Goal: Answer question/provide support: Share knowledge or assist other users

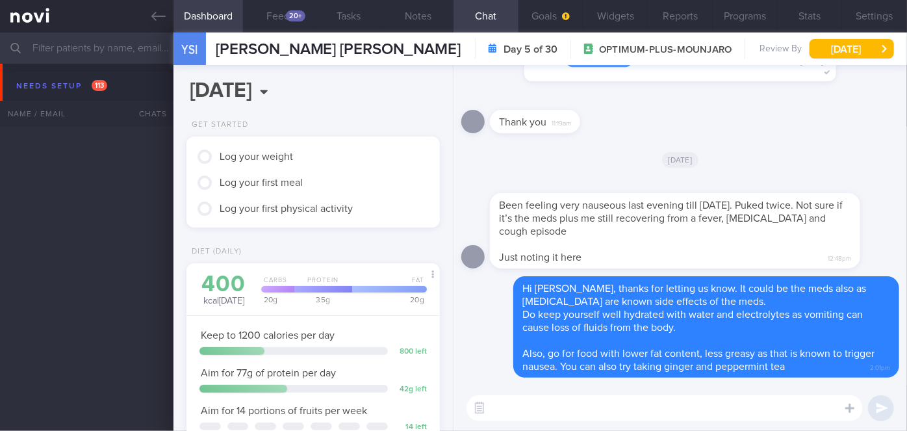
scroll to position [129, 222]
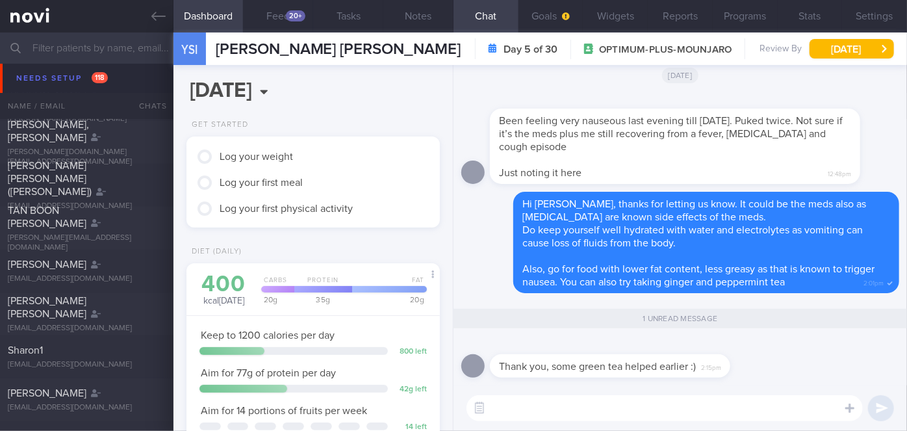
click at [558, 415] on textarea at bounding box center [665, 408] width 396 height 26
type textarea "That's great"
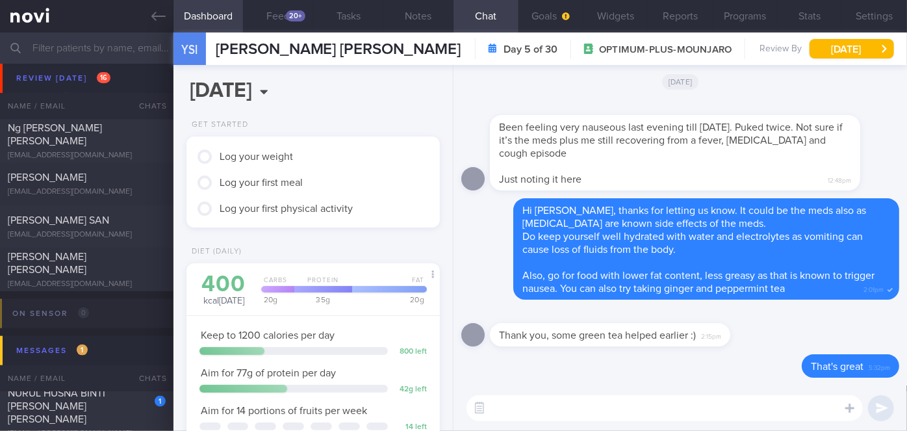
scroll to position [5769, 0]
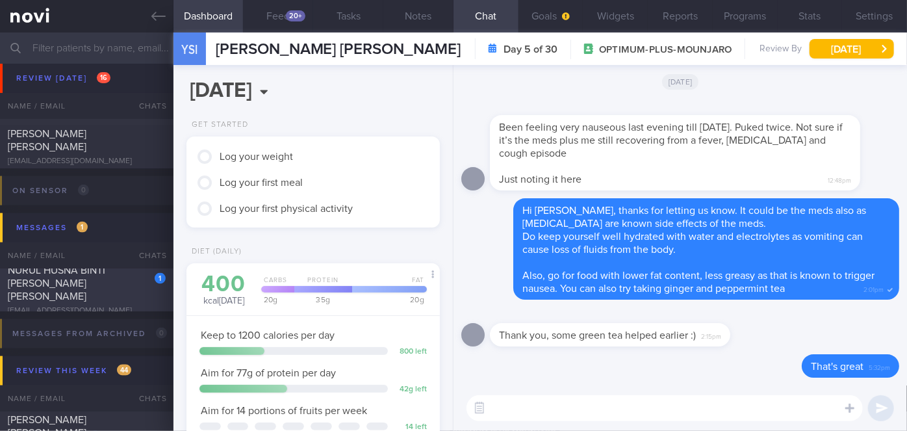
click at [114, 298] on div "1 NURUL HUSNA BINTI [PERSON_NAME] [PERSON_NAME] [EMAIL_ADDRESS][DOMAIN_NAME]" at bounding box center [87, 290] width 174 height 52
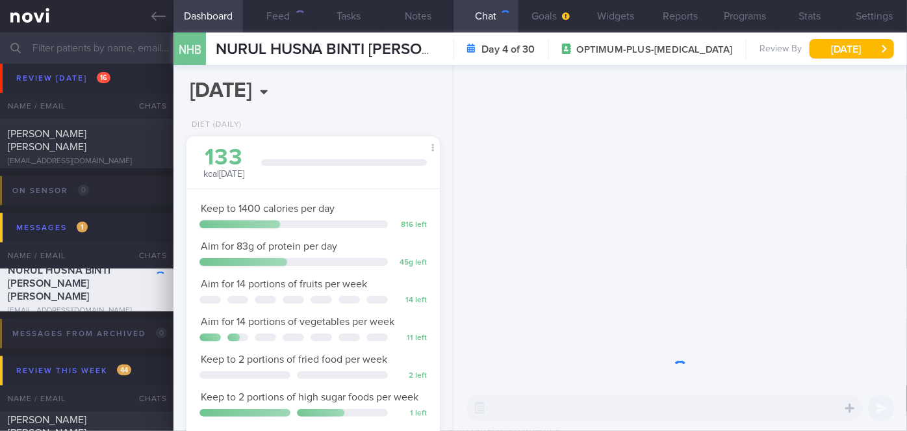
scroll to position [113, 227]
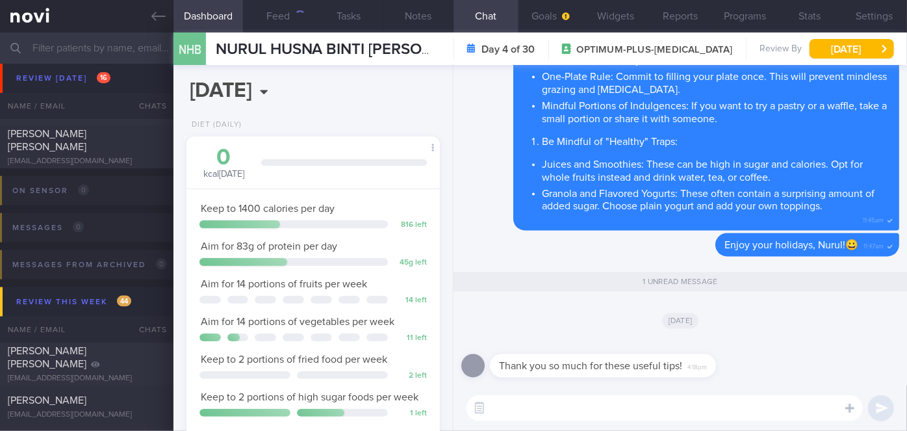
click at [544, 406] on textarea at bounding box center [665, 408] width 396 height 26
type textarea "Most welcome, Nurul!"
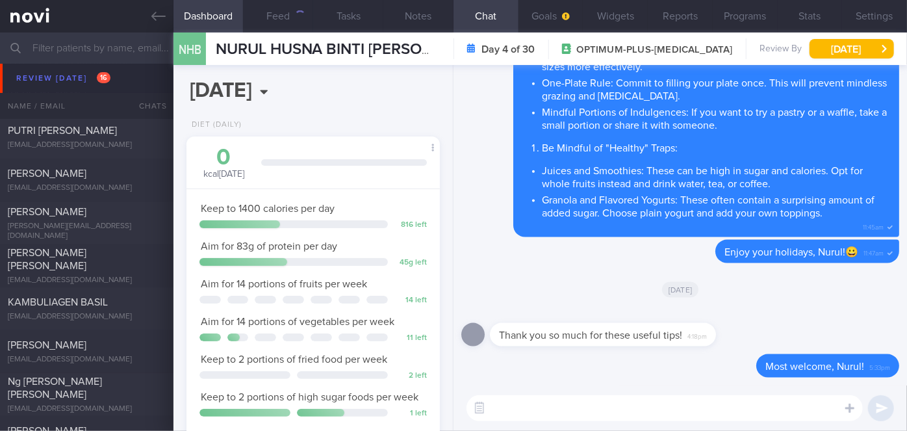
scroll to position [5498, 0]
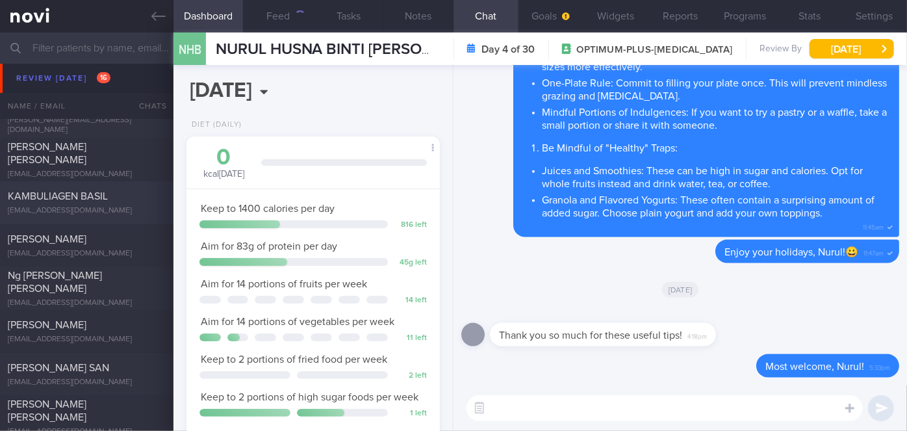
click at [92, 209] on div "[EMAIL_ADDRESS][DOMAIN_NAME]" at bounding box center [87, 211] width 158 height 10
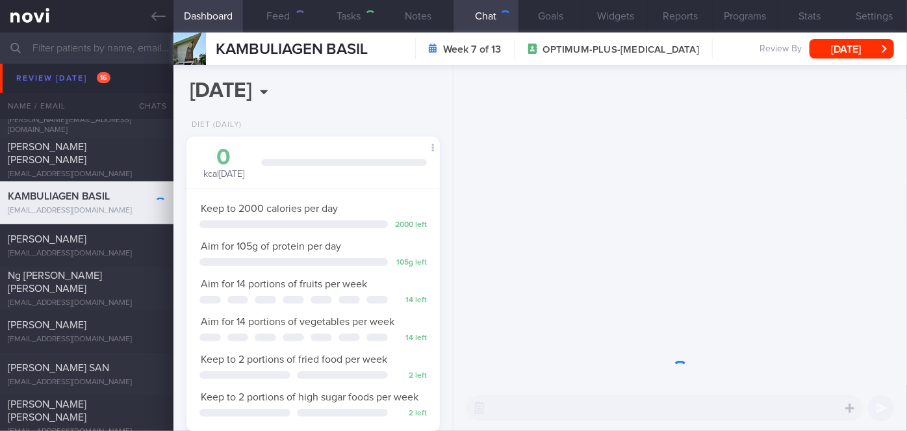
scroll to position [129, 222]
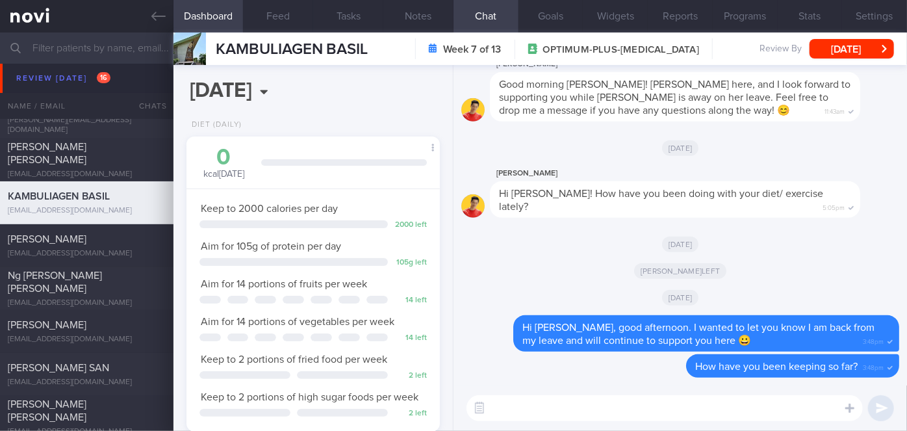
click at [621, 409] on textarea at bounding box center [665, 408] width 396 height 26
click at [537, 410] on textarea "Hi [PERSON_NAME] how has your diet and exercise been coming along?" at bounding box center [665, 408] width 396 height 26
type textarea "Hi [PERSON_NAME], how has your diet and exercise been coming along?"
click at [884, 402] on button "submit" at bounding box center [881, 408] width 26 height 26
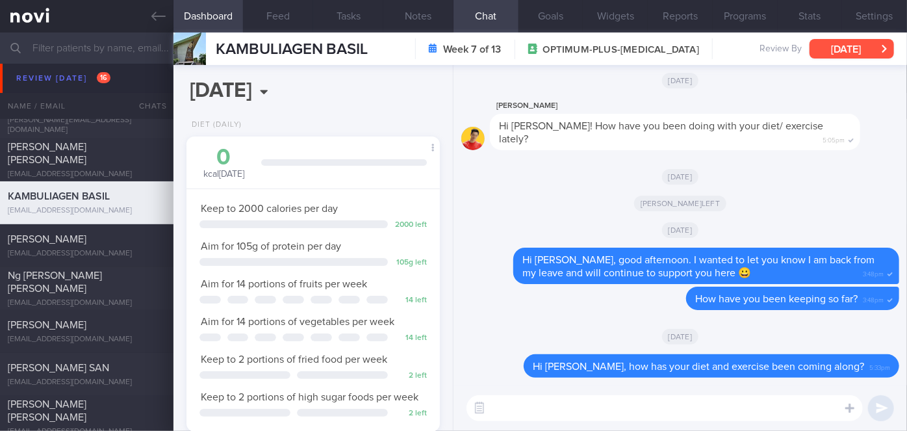
click at [861, 51] on button "[DATE]" at bounding box center [852, 48] width 84 height 19
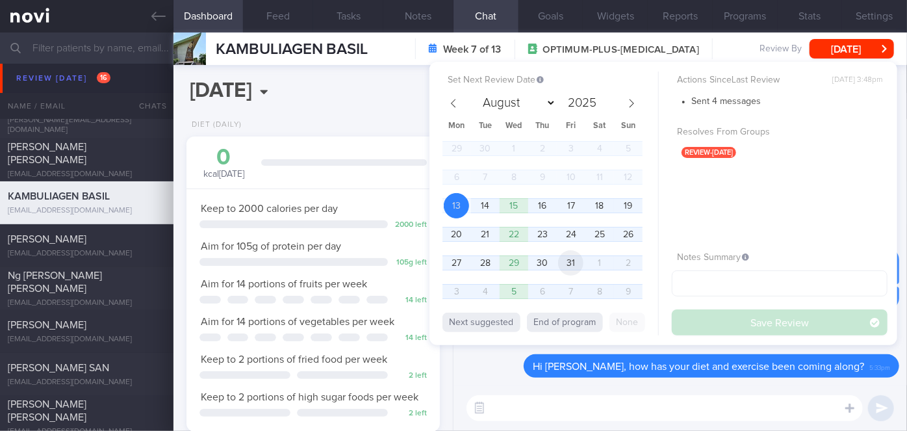
click at [569, 257] on span "31" at bounding box center [570, 262] width 25 height 25
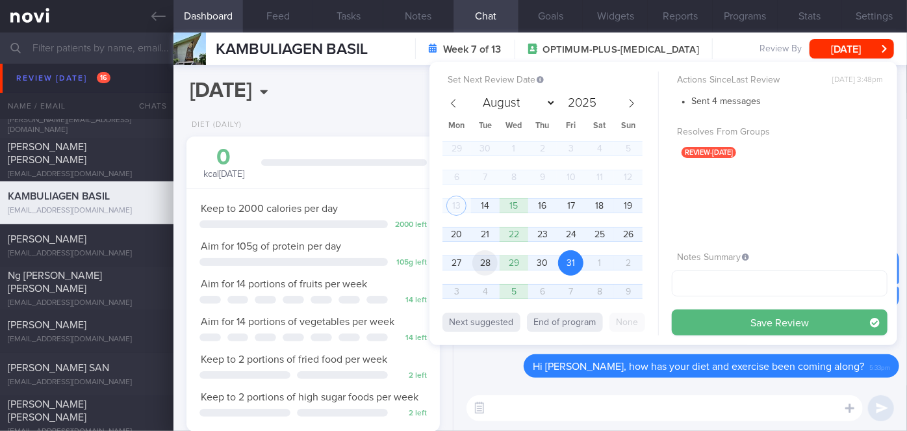
click at [488, 268] on span "28" at bounding box center [484, 262] width 25 height 25
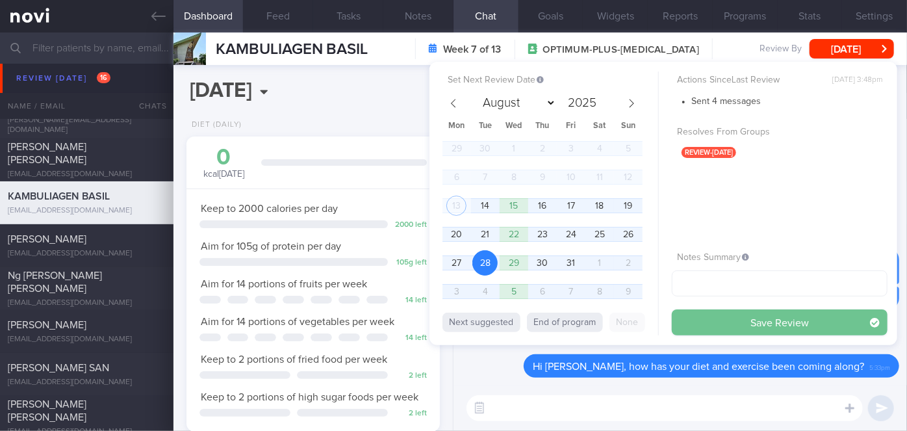
click at [739, 324] on button "Save Review" at bounding box center [780, 322] width 216 height 26
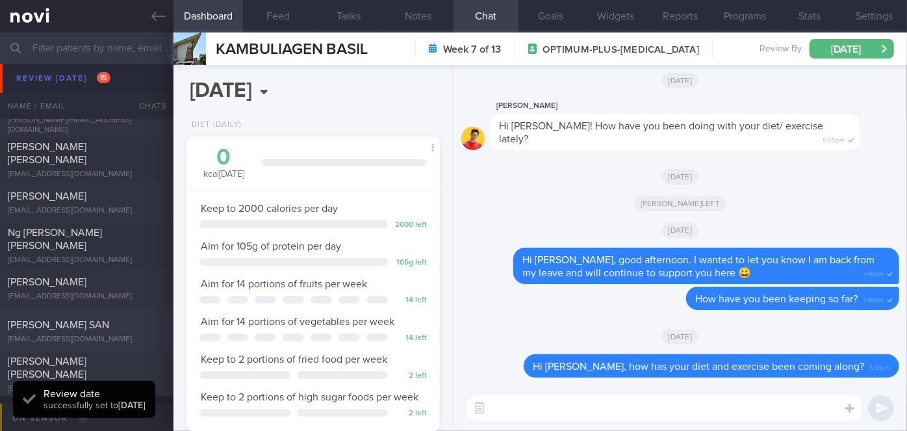
click at [65, 326] on span "[PERSON_NAME] SAN" at bounding box center [58, 325] width 101 height 10
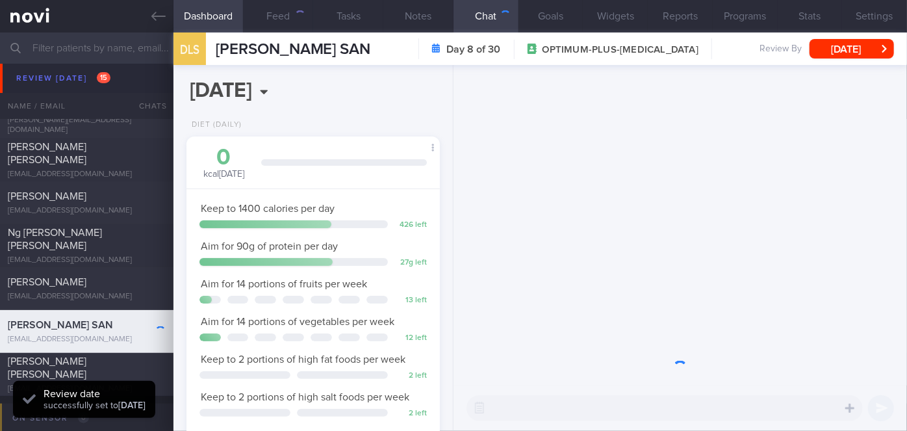
scroll to position [129, 222]
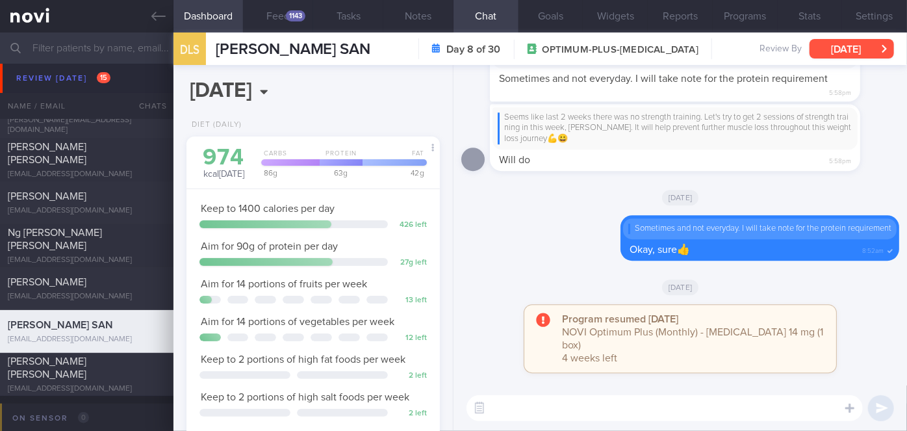
click at [847, 50] on button "[DATE]" at bounding box center [852, 48] width 84 height 19
click at [490, 373] on div "Program resumed [DATE] NOVI Optimum Plus (Monthly) - [MEDICAL_DATA] 14 mg (1 bo…" at bounding box center [680, 345] width 438 height 81
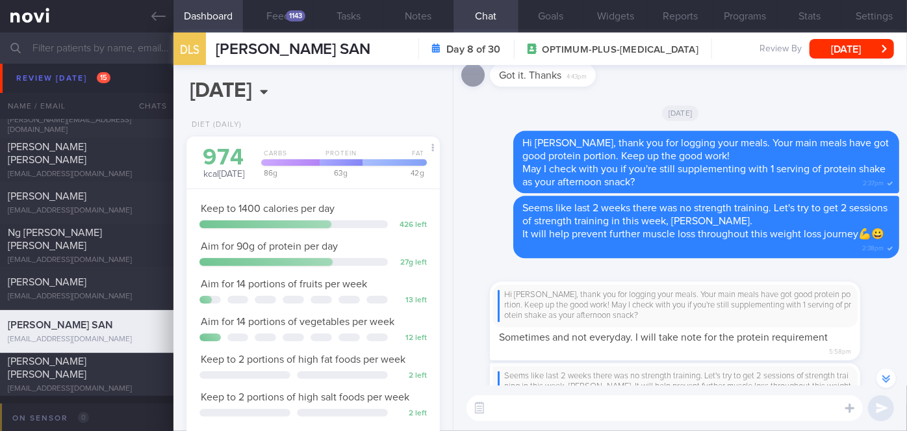
scroll to position [0, 0]
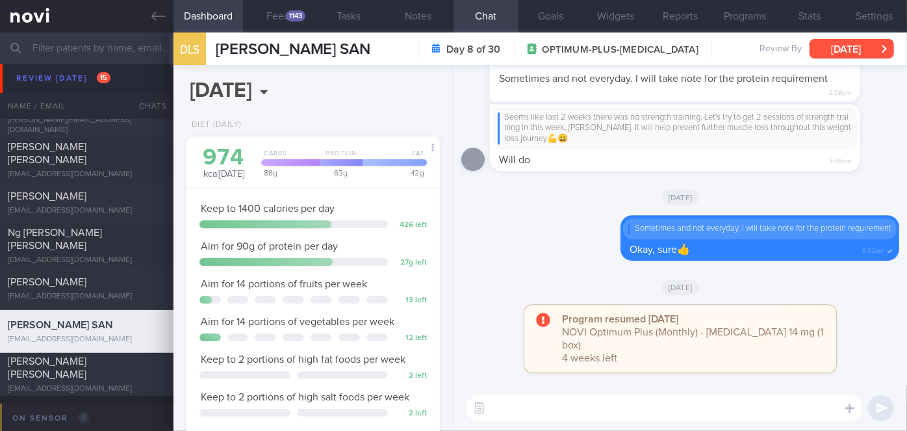
click at [835, 45] on button "[DATE]" at bounding box center [852, 48] width 84 height 19
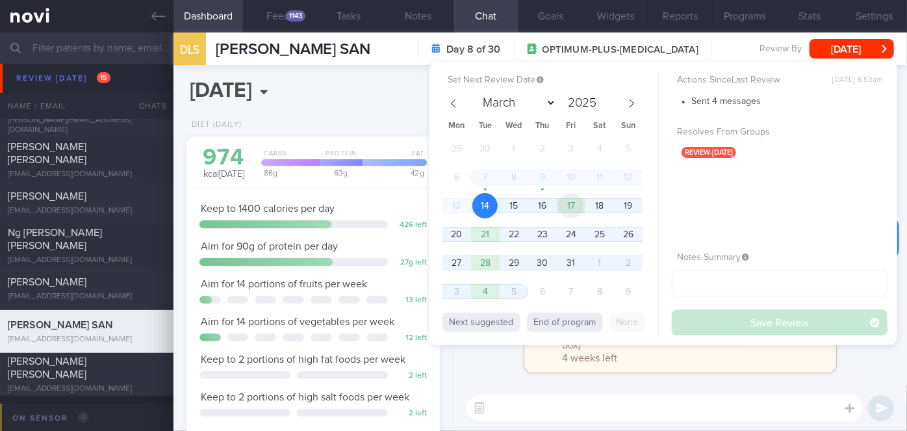
click at [576, 211] on span "17" at bounding box center [570, 205] width 25 height 25
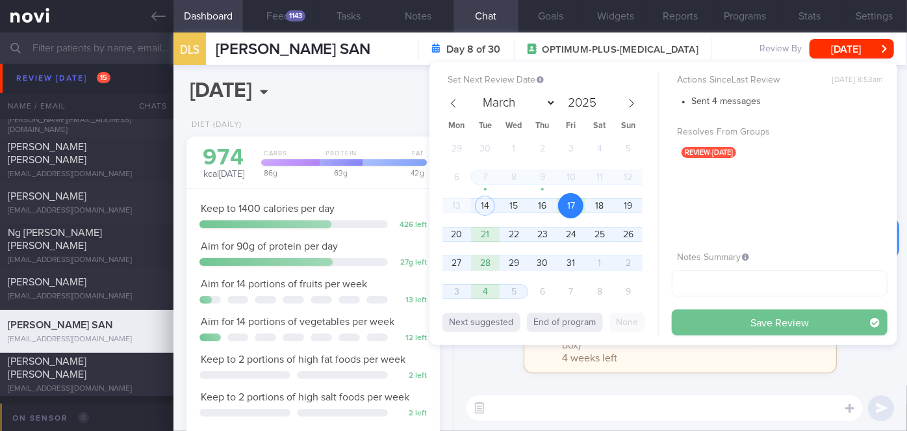
click at [688, 318] on button "Save Review" at bounding box center [780, 322] width 216 height 26
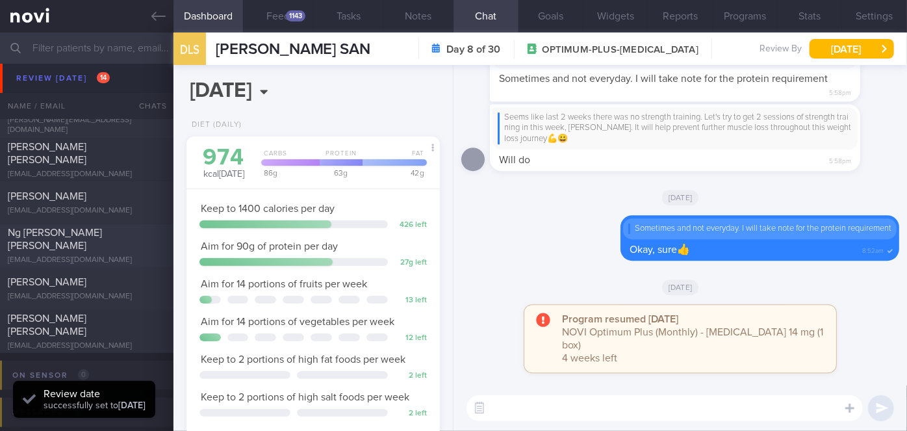
click at [73, 239] on span "Ng [PERSON_NAME] [PERSON_NAME]" at bounding box center [55, 238] width 94 height 23
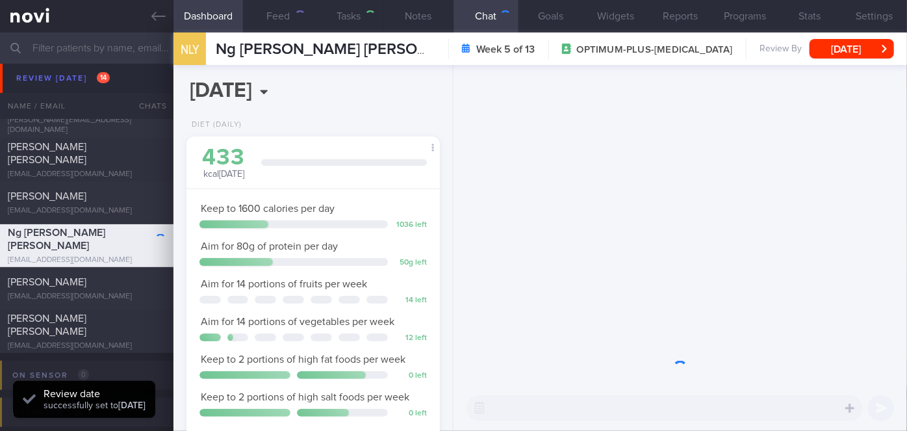
scroll to position [129, 222]
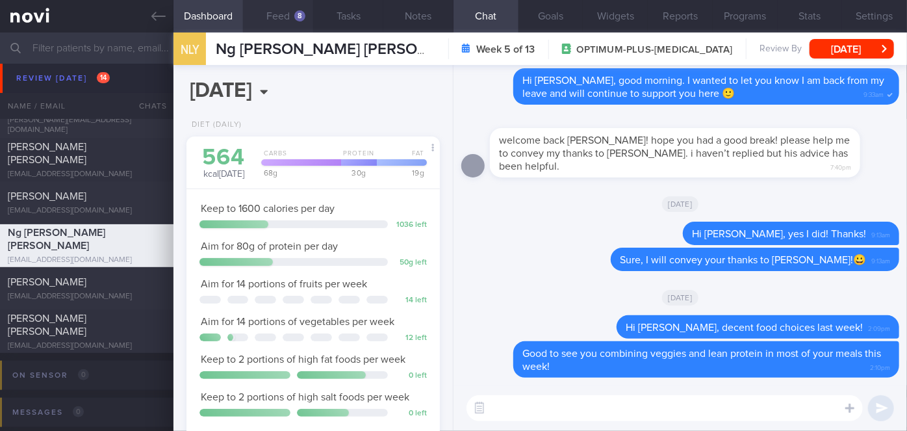
click at [290, 19] on button "Feed 8" at bounding box center [278, 16] width 70 height 32
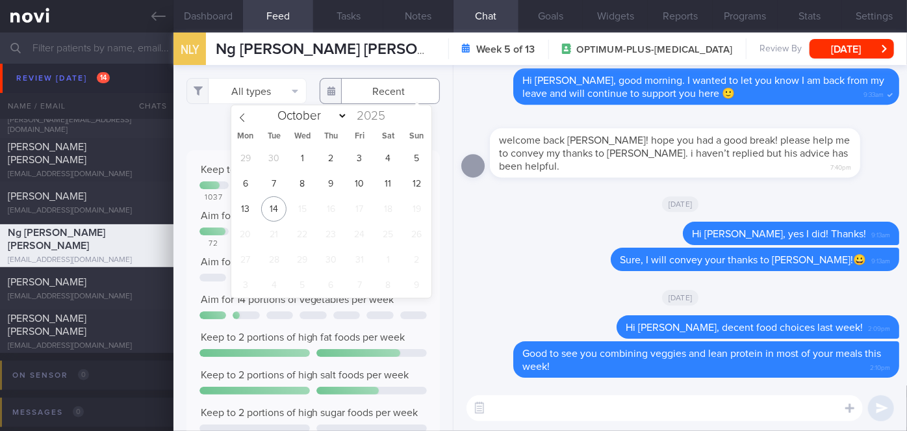
click at [362, 96] on input "text" at bounding box center [380, 91] width 120 height 26
click at [250, 209] on span "13" at bounding box center [245, 208] width 25 height 25
type input "[DATE]"
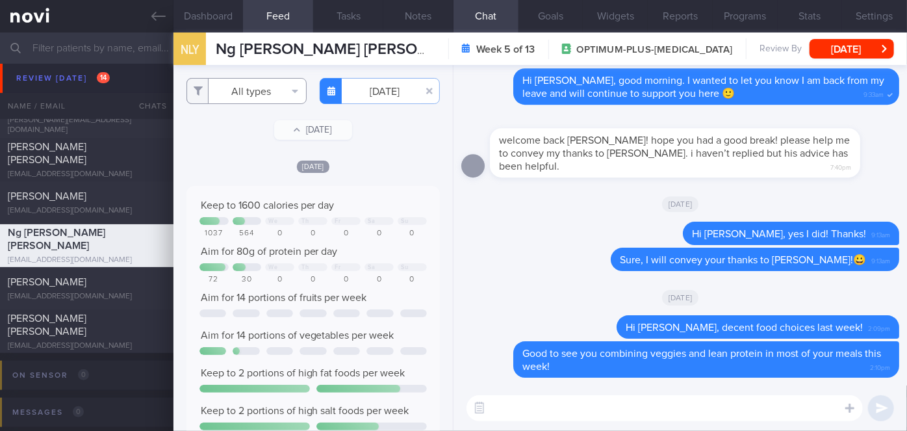
click at [251, 97] on button "All types" at bounding box center [247, 91] width 120 height 26
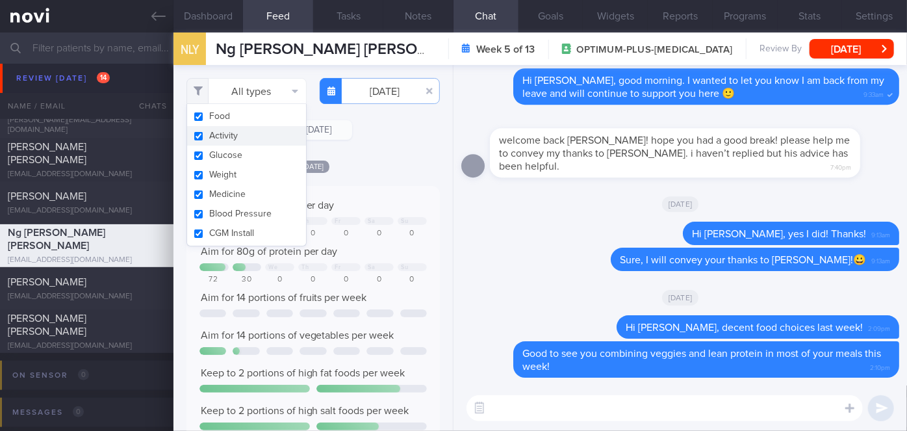
click at [266, 142] on button "Activity" at bounding box center [246, 135] width 119 height 19
checkbox input "false"
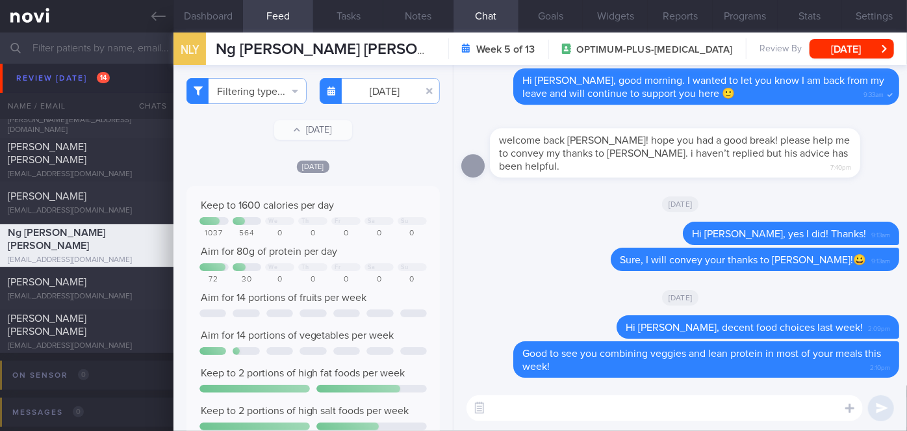
click at [440, 144] on div "Filtering type... Food Activity Glucose Weight Medicine [MEDICAL_DATA] [MEDICAL…" at bounding box center [313, 248] width 279 height 366
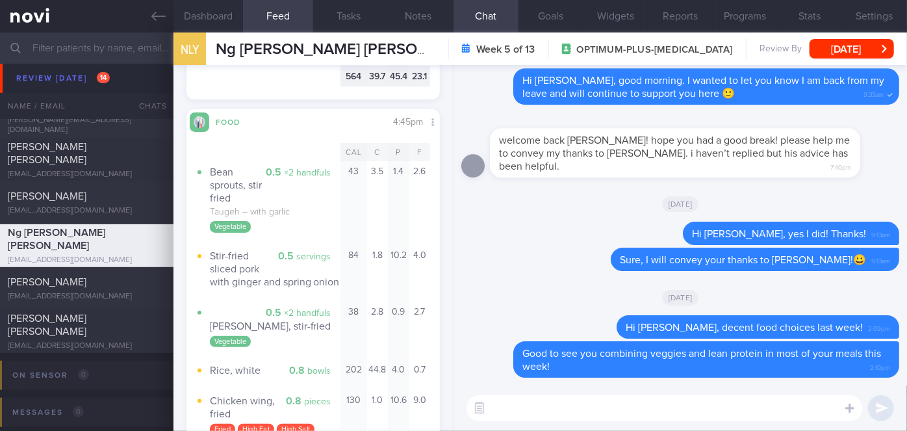
scroll to position [846, 0]
click at [598, 400] on textarea at bounding box center [665, 408] width 396 height 26
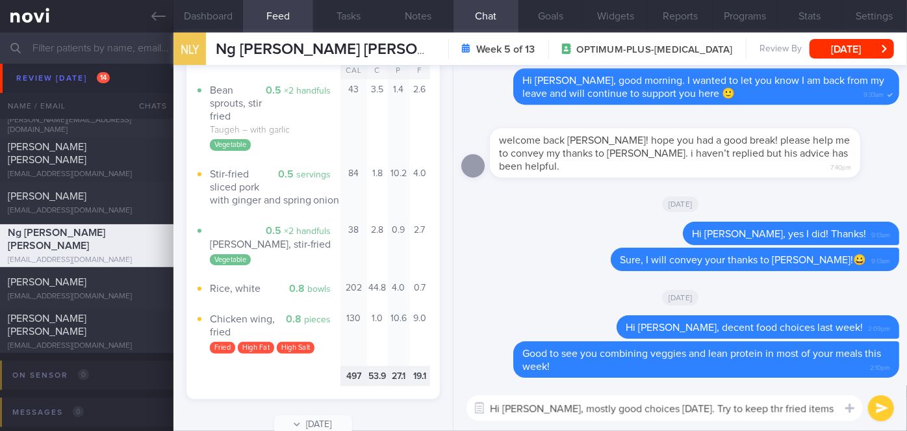
scroll to position [0, 0]
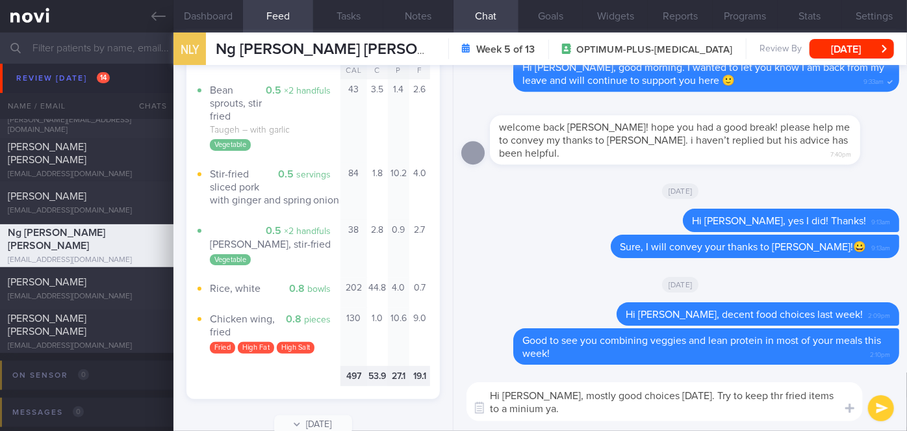
click at [508, 409] on textarea "Hi [PERSON_NAME], mostly good choices [DATE]. Try to keep thr fried items to a …" at bounding box center [665, 401] width 396 height 39
click at [752, 396] on textarea "Hi [PERSON_NAME], mostly good choices [DATE]. Try to keep thr fried items to a …" at bounding box center [665, 401] width 396 height 39
type textarea "Hi [PERSON_NAME], mostly good choices [DATE]. Try to keep the fried items to a …"
click at [885, 406] on button "submit" at bounding box center [881, 408] width 26 height 26
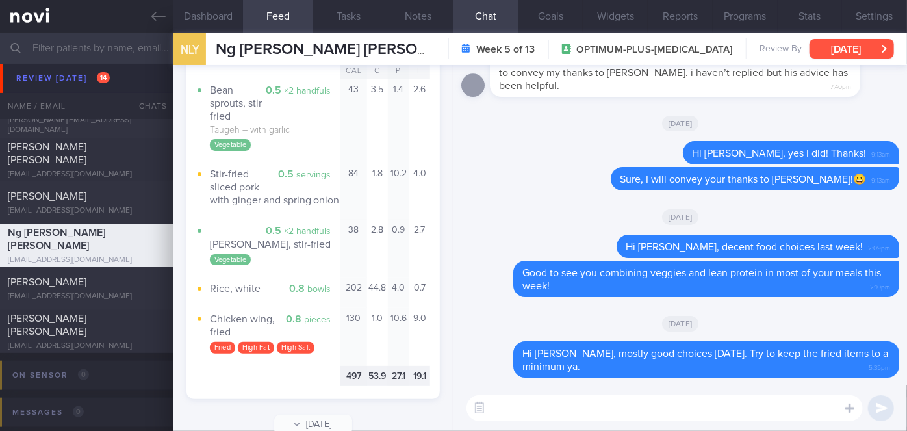
click at [839, 42] on button "[DATE]" at bounding box center [852, 48] width 84 height 19
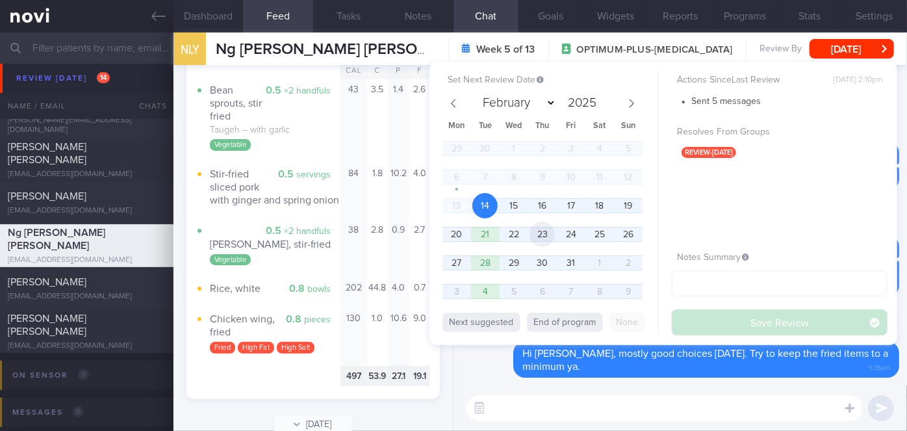
click at [537, 230] on span "23" at bounding box center [542, 234] width 25 height 25
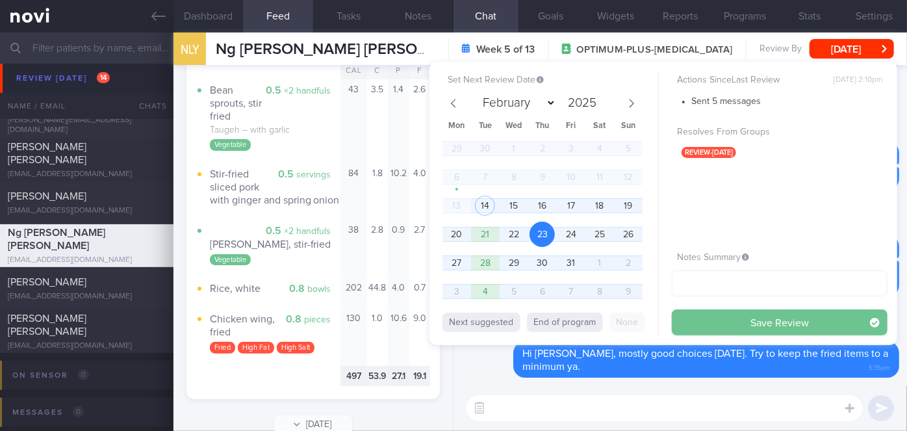
click at [686, 323] on button "Save Review" at bounding box center [780, 322] width 216 height 26
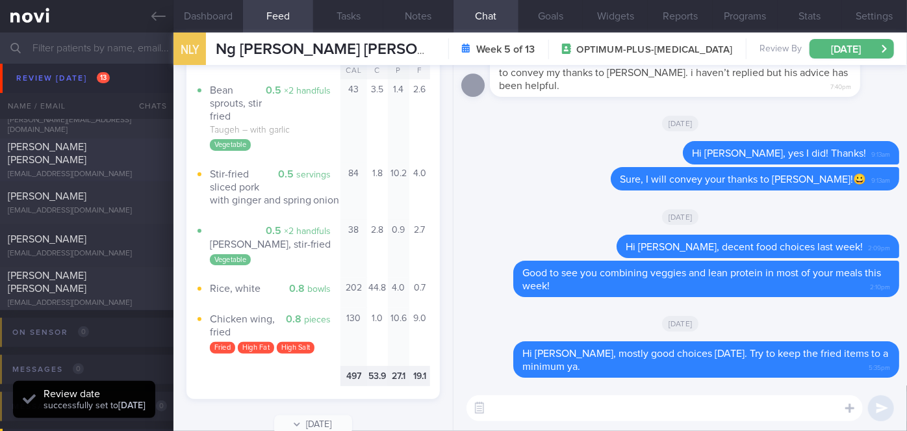
click at [79, 149] on span "[PERSON_NAME] [PERSON_NAME]" at bounding box center [47, 153] width 79 height 23
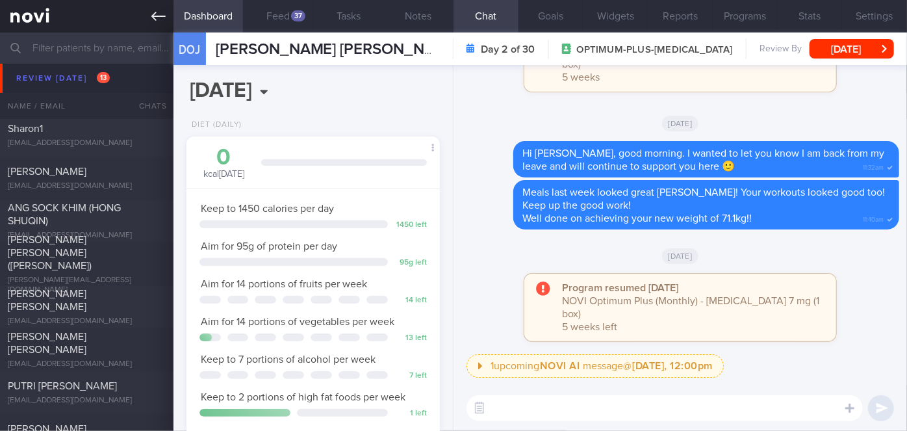
scroll to position [129, 222]
click at [292, 11] on div "37" at bounding box center [298, 15] width 14 height 11
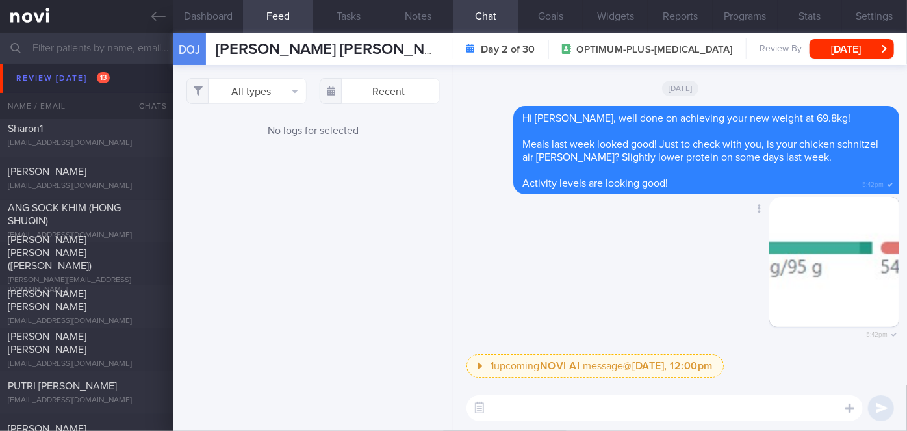
click at [798, 279] on button "button" at bounding box center [834, 262] width 130 height 130
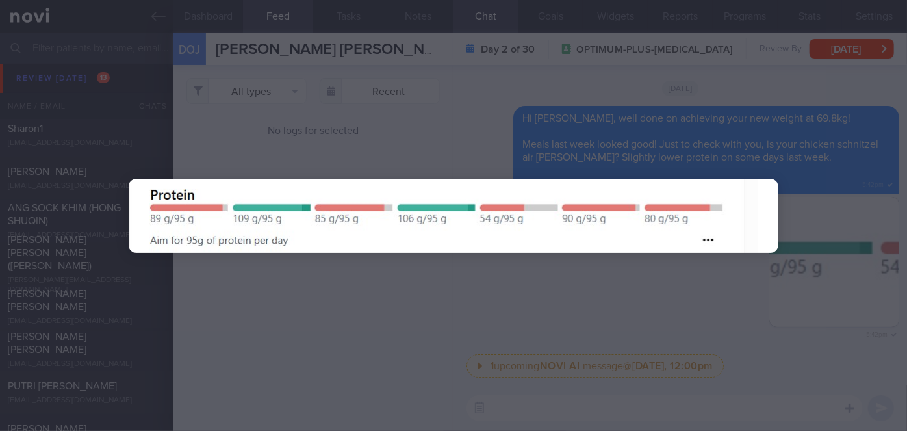
click at [593, 285] on div at bounding box center [454, 215] width 754 height 431
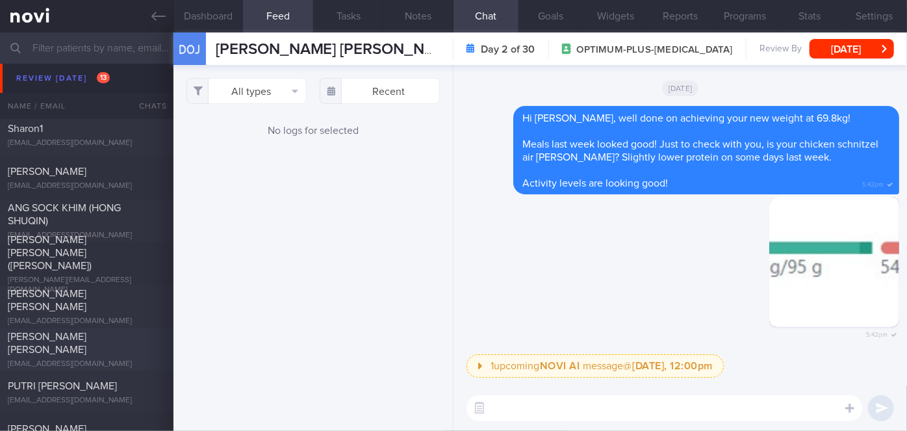
click at [115, 328] on div "[PERSON_NAME] [PERSON_NAME] [EMAIL_ADDRESS][DOMAIN_NAME] [DATE] [DATE] OPTIMUM-…" at bounding box center [453, 349] width 907 height 43
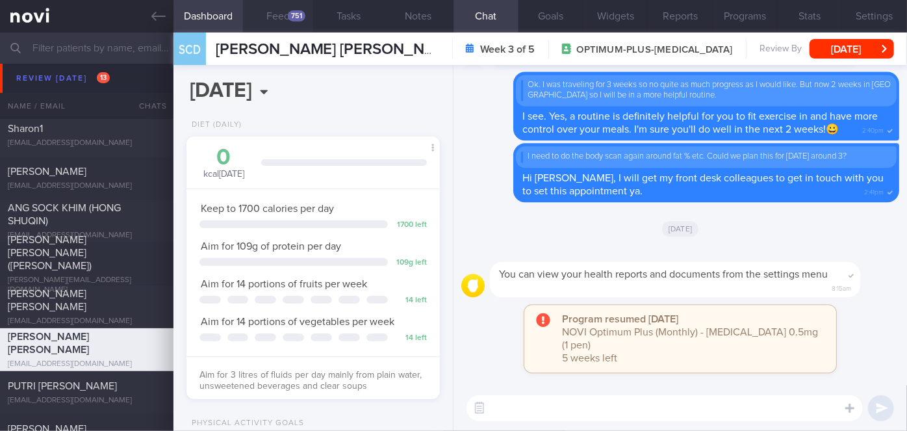
click at [283, 12] on button "Feed 751" at bounding box center [278, 16] width 70 height 32
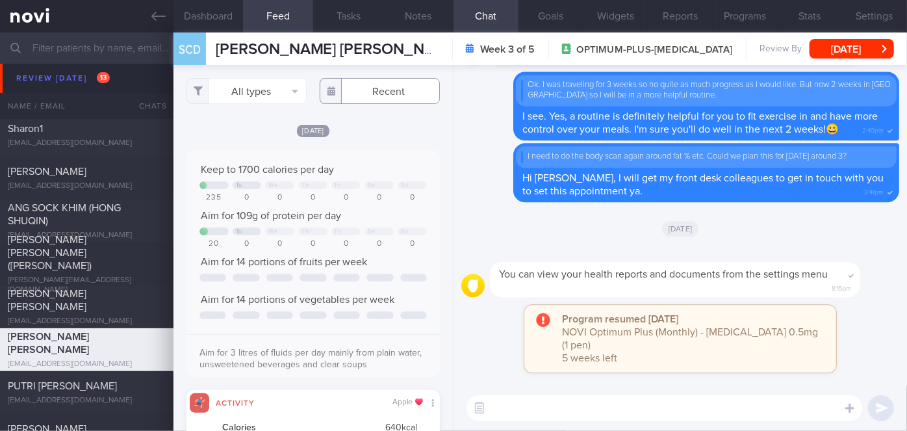
click at [388, 86] on input "text" at bounding box center [380, 91] width 120 height 26
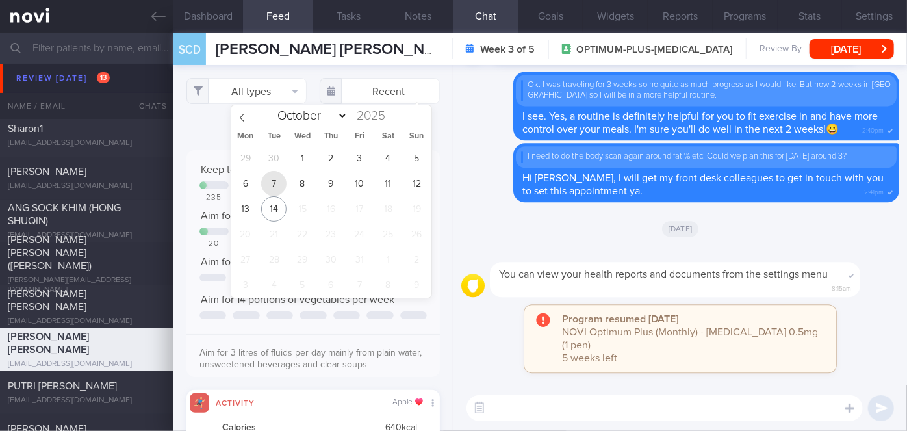
click at [276, 181] on span "7" at bounding box center [273, 183] width 25 height 25
type input "[DATE]"
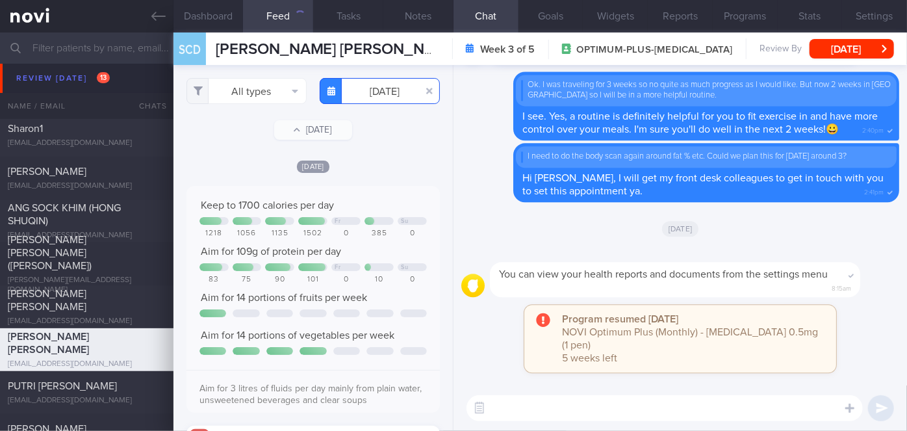
scroll to position [56, 227]
click at [250, 91] on button "All types" at bounding box center [247, 91] width 120 height 26
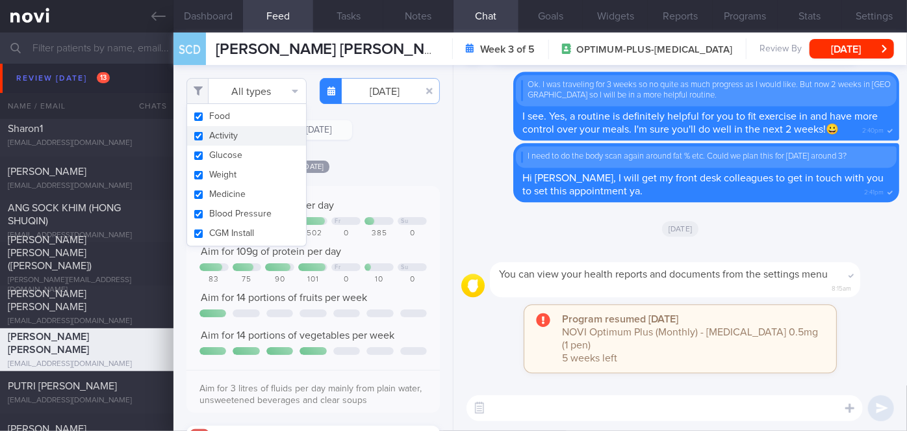
scroll to position [649784, 649613]
click at [254, 133] on button "Activity" at bounding box center [246, 135] width 119 height 19
checkbox input "false"
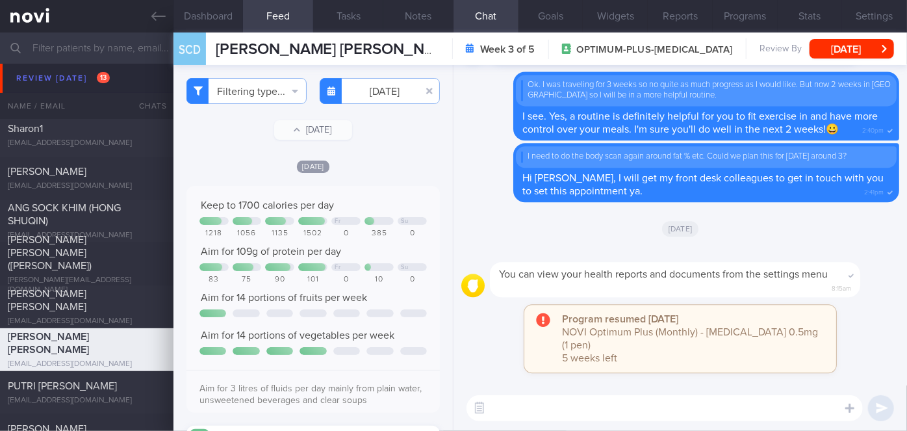
click at [392, 190] on div "Keep to 1700 calories per day Fr Su 1218 1056 1135 1502 0 385 0 Aim for 109g of…" at bounding box center [313, 299] width 253 height 227
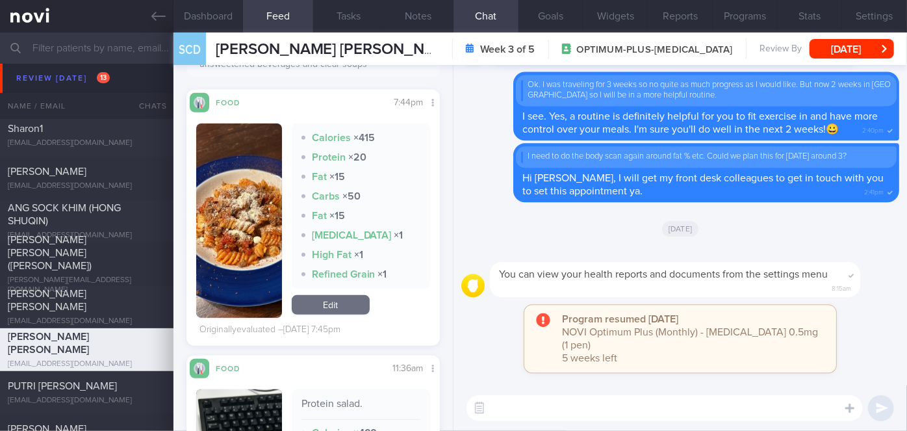
click at [263, 233] on button "button" at bounding box center [239, 220] width 86 height 194
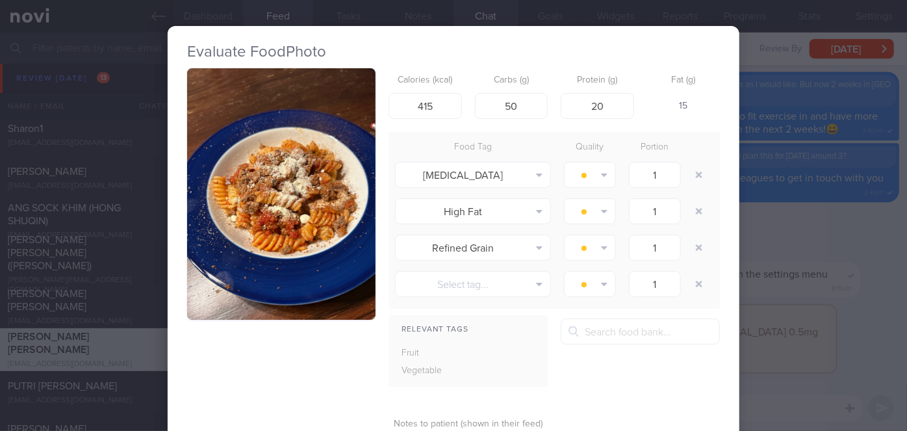
click at [320, 187] on button "button" at bounding box center [281, 193] width 188 height 251
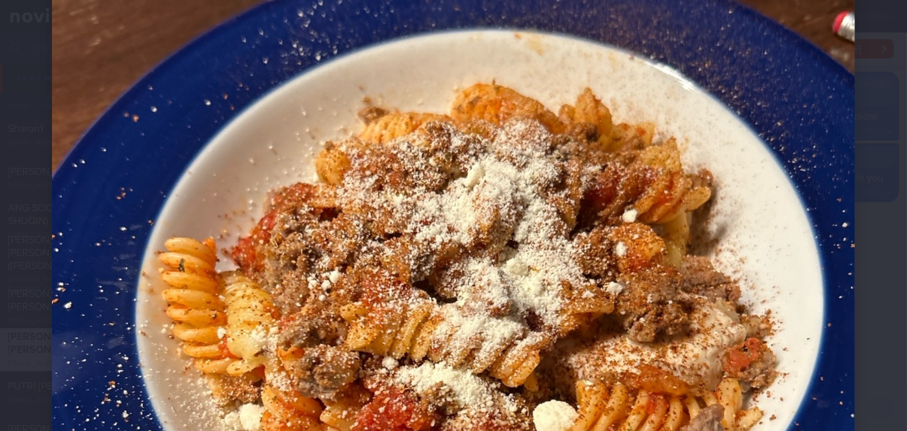
click at [860, 300] on div at bounding box center [453, 313] width 907 height 1175
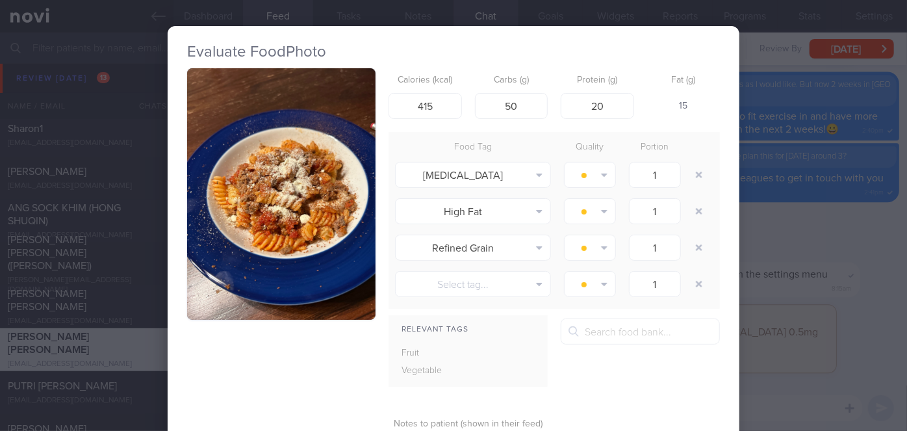
click at [860, 300] on div "Evaluate Food Photo Calories (kcal) 415 Carbs (g) 50 Protein (g) 20 Fat (g) 15 …" at bounding box center [453, 215] width 907 height 431
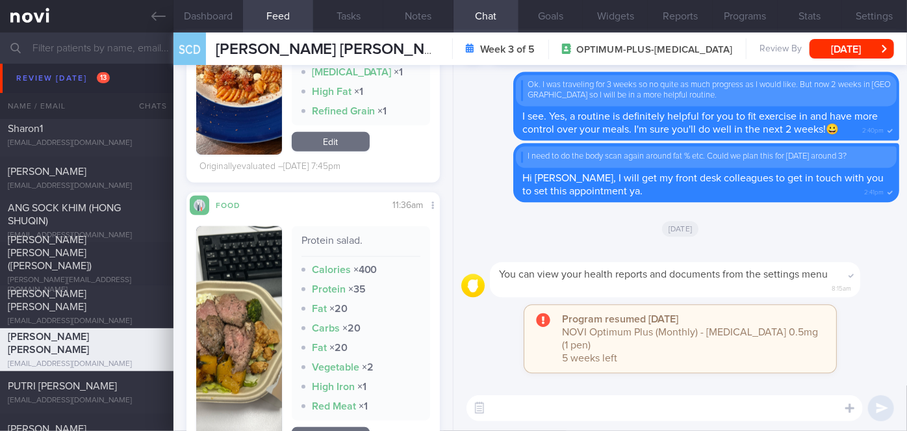
click at [238, 377] on button "button" at bounding box center [239, 338] width 86 height 224
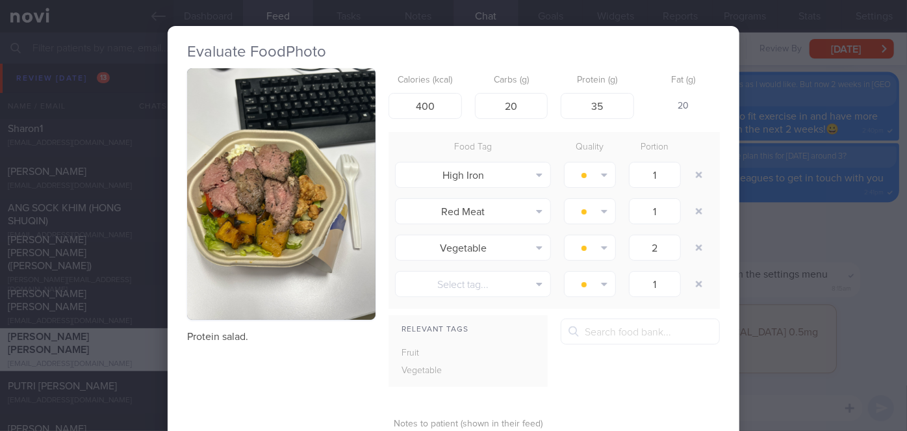
click at [281, 285] on button "button" at bounding box center [281, 193] width 188 height 251
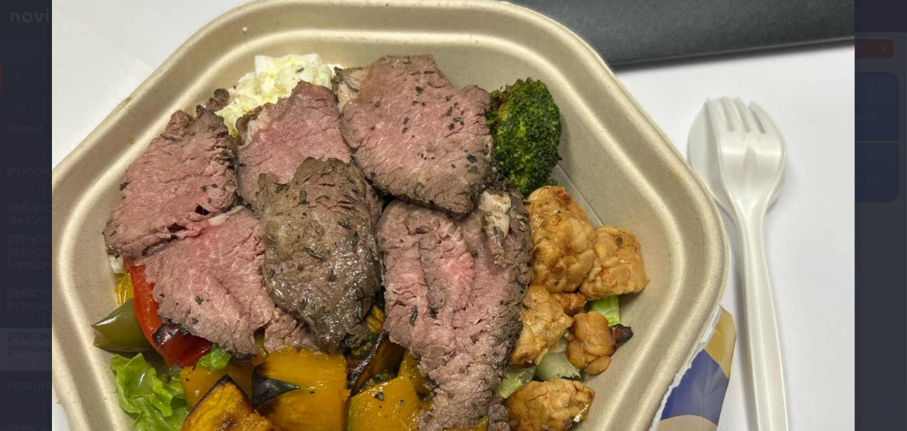
click at [886, 276] on div at bounding box center [453, 267] width 907 height 1175
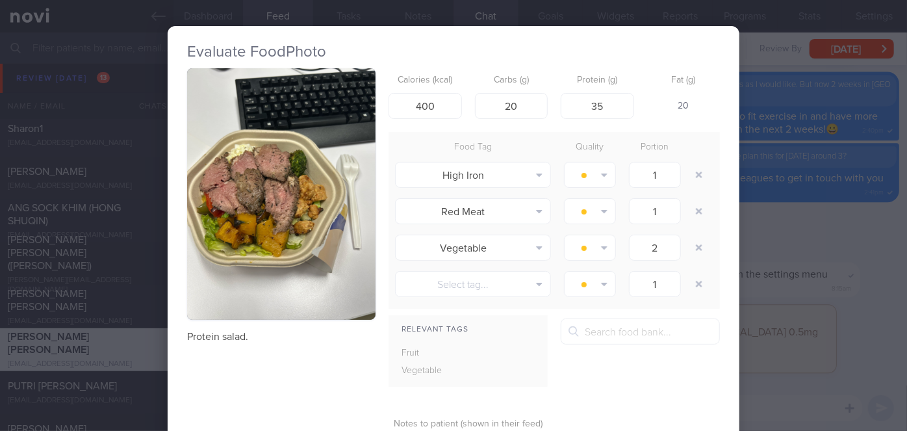
click at [886, 276] on div "Evaluate Food Photo Protein salad. Calories (kcal) 400 Carbs (g) 20 Protein (g)…" at bounding box center [453, 215] width 907 height 431
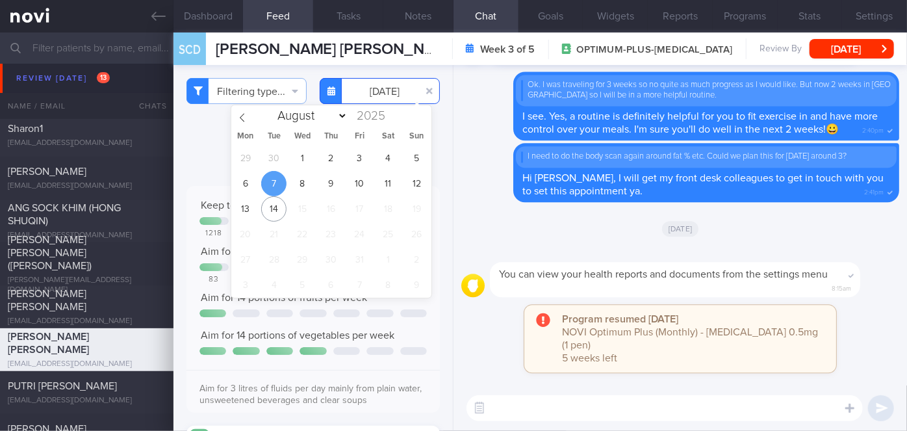
click at [393, 95] on input "[DATE]" at bounding box center [380, 91] width 120 height 26
click at [301, 184] on span "8" at bounding box center [302, 183] width 25 height 25
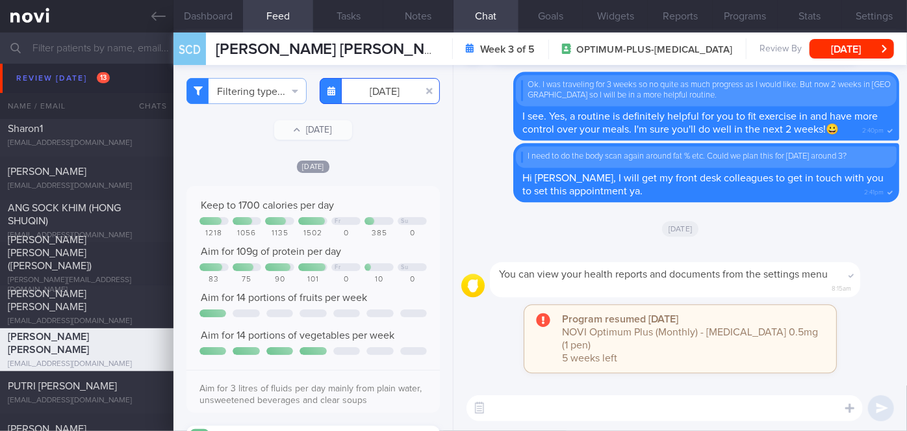
click at [378, 89] on input "[DATE]" at bounding box center [380, 91] width 120 height 26
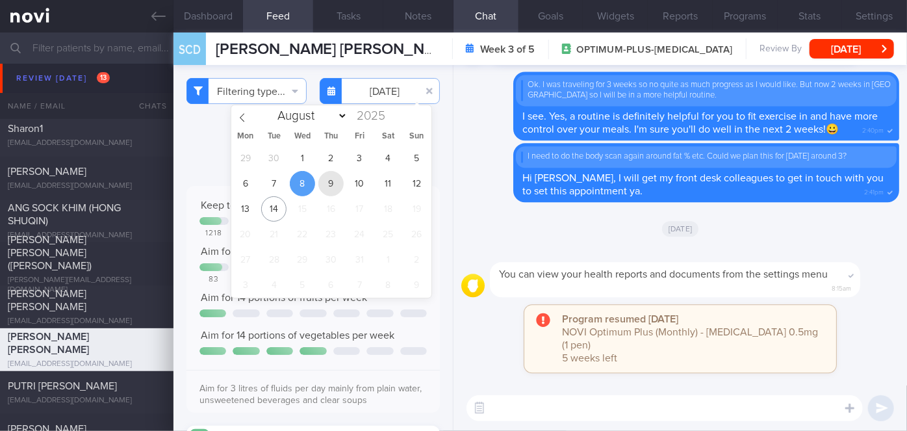
click at [335, 177] on span "9" at bounding box center [330, 183] width 25 height 25
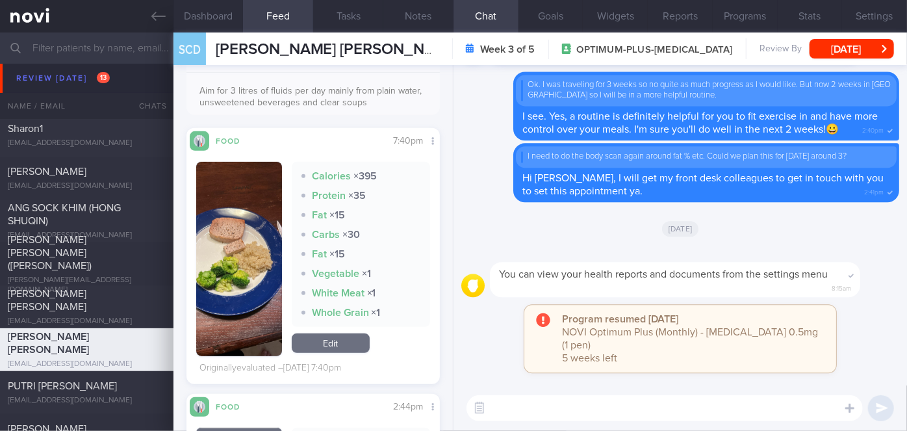
click at [229, 245] on button "button" at bounding box center [239, 259] width 86 height 194
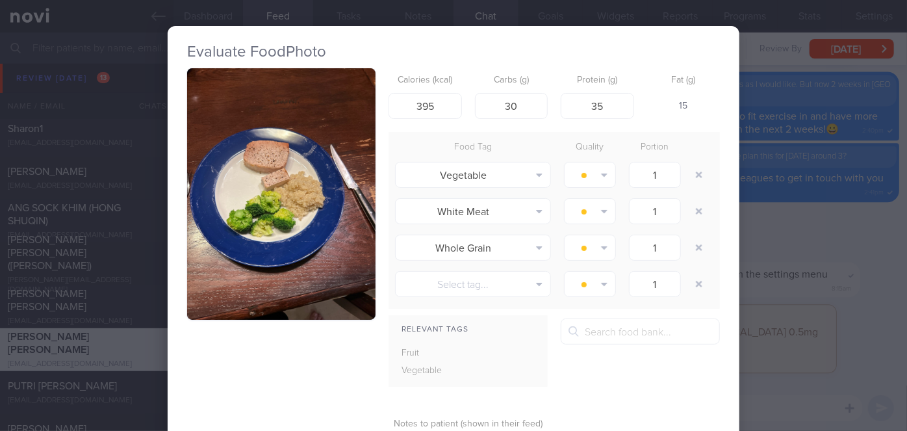
click at [286, 153] on button "button" at bounding box center [281, 193] width 188 height 251
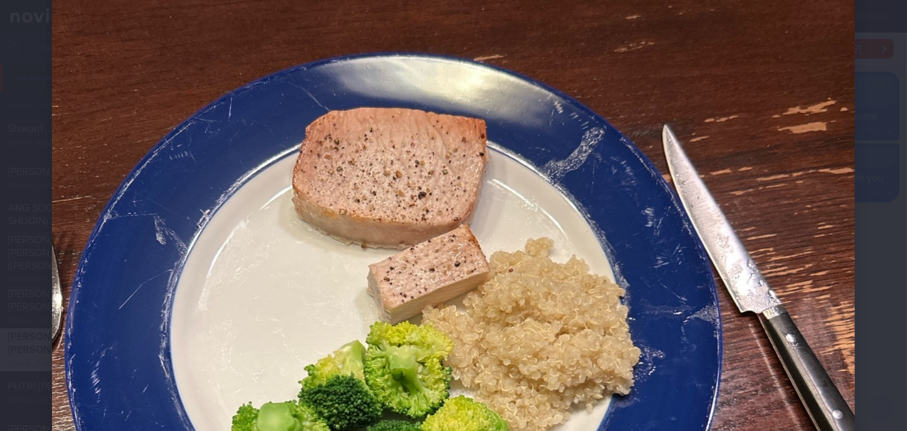
click at [864, 260] on div at bounding box center [453, 336] width 907 height 1175
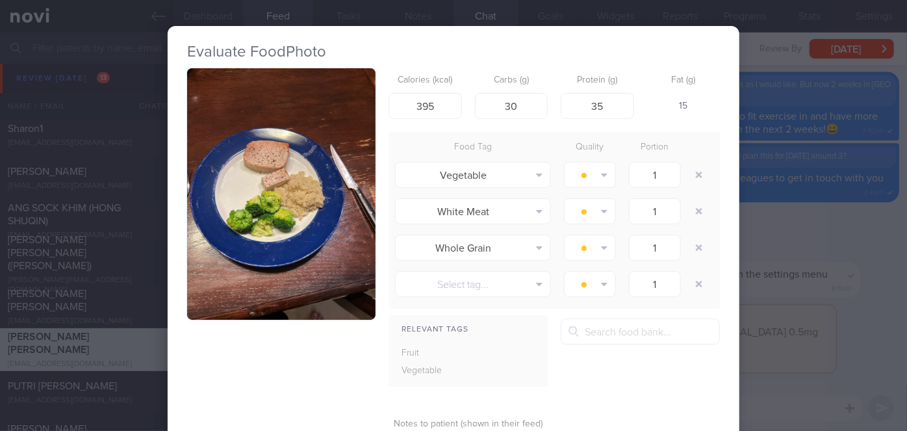
click at [864, 260] on div "Evaluate Food Photo Calories (kcal) 395 Carbs (g) 30 Protein (g) 35 Fat (g) 15 …" at bounding box center [453, 215] width 907 height 431
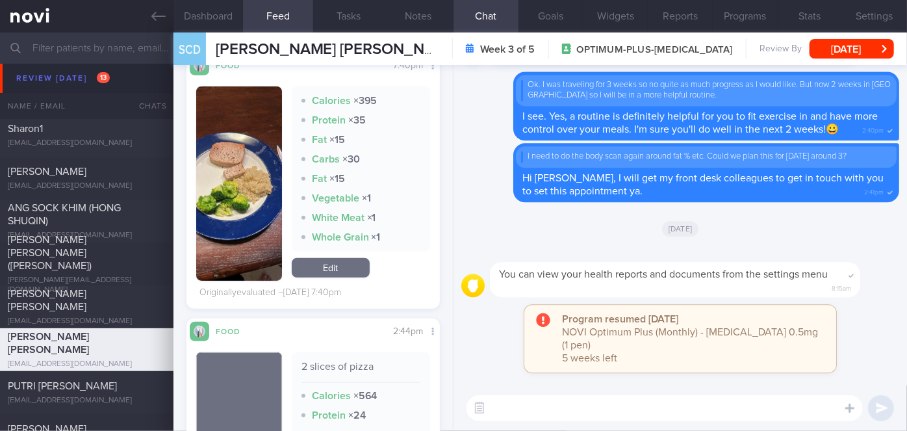
click at [240, 215] on button "button" at bounding box center [239, 183] width 86 height 194
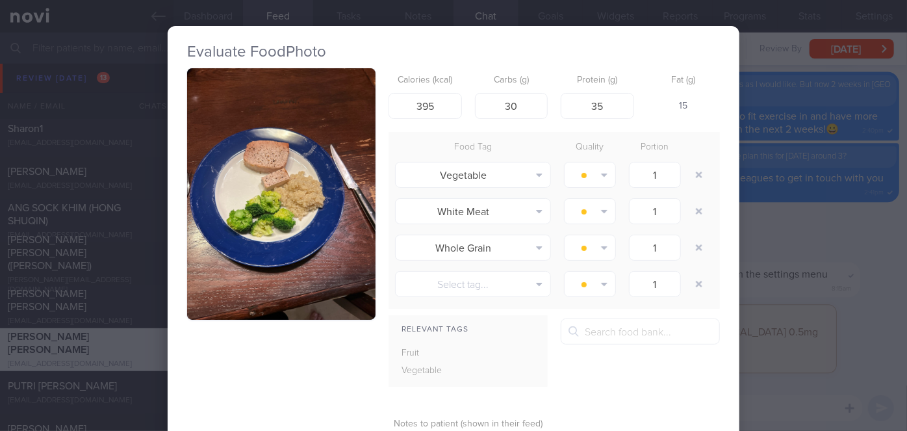
click at [240, 215] on button "button" at bounding box center [281, 193] width 188 height 251
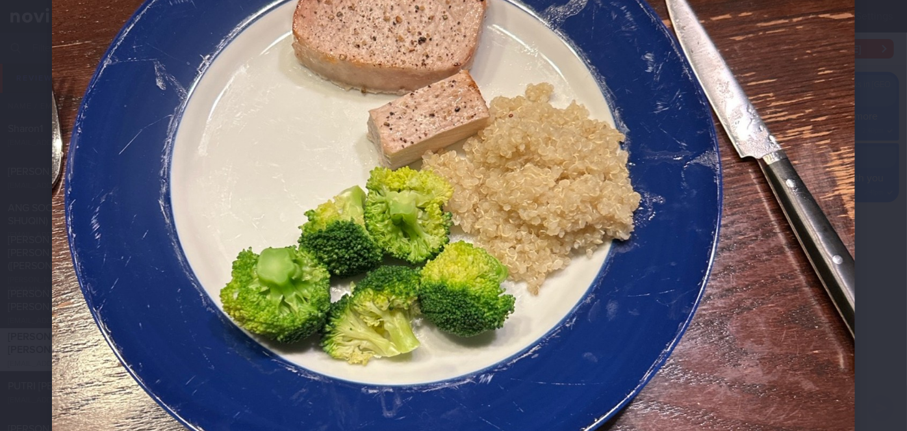
click at [854, 190] on div at bounding box center [453, 181] width 907 height 1175
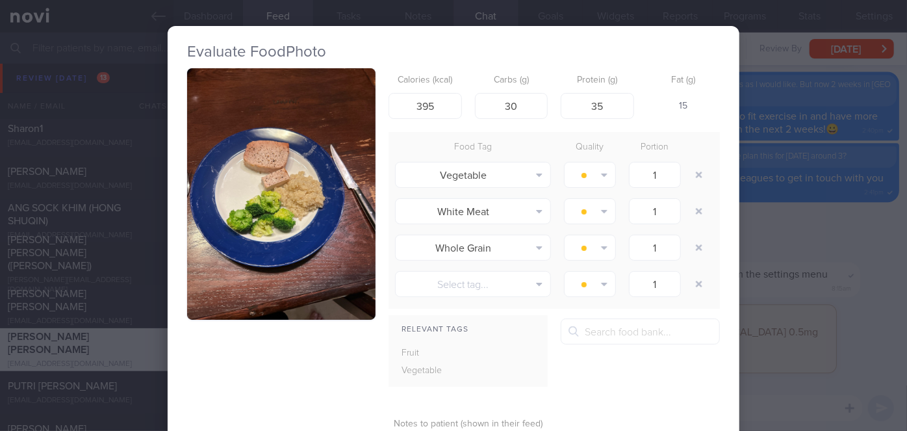
click at [854, 190] on div "Evaluate Food Photo Calories (kcal) 395 Carbs (g) 30 Protein (g) 35 Fat (g) 15 …" at bounding box center [453, 215] width 907 height 431
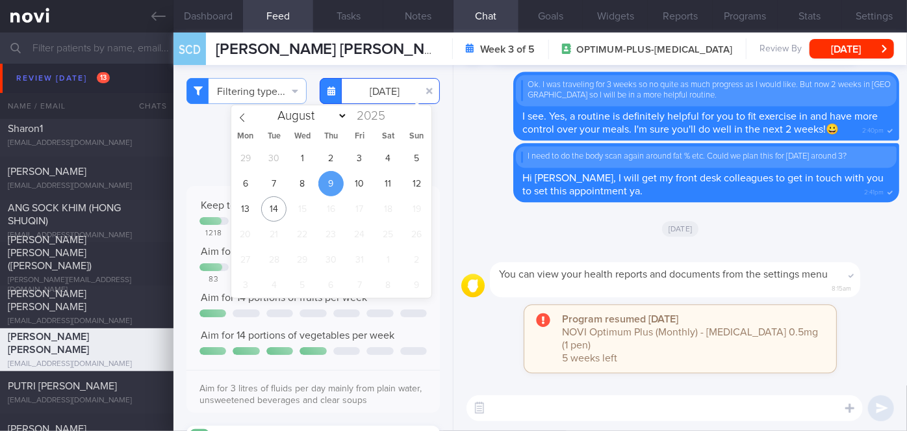
click at [380, 101] on input "[DATE]" at bounding box center [380, 91] width 120 height 26
click at [277, 181] on span "7" at bounding box center [273, 183] width 25 height 25
type input "[DATE]"
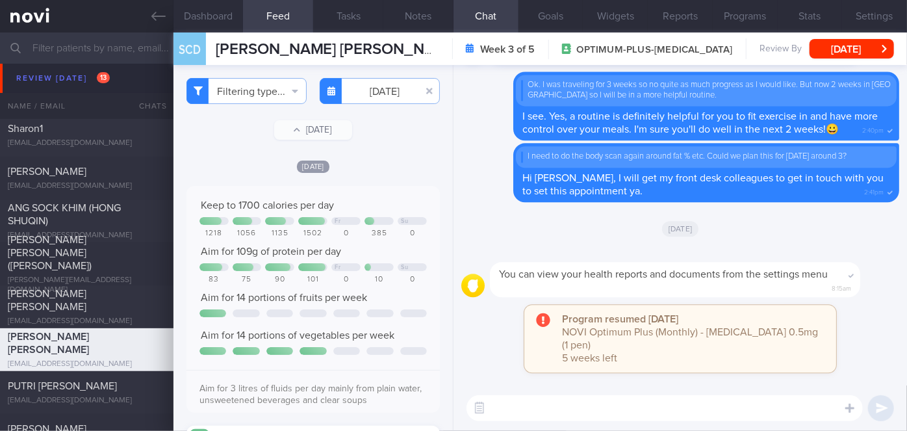
click at [526, 409] on textarea at bounding box center [665, 408] width 396 height 26
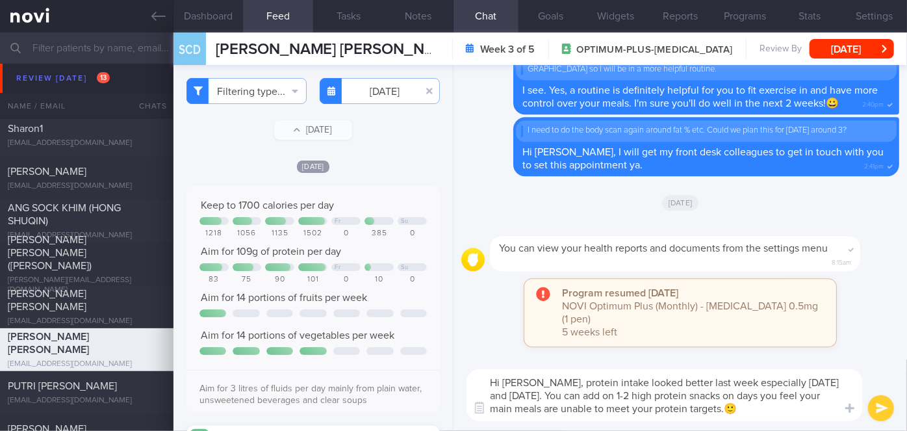
click at [555, 397] on textarea "Hi [PERSON_NAME], protein intake looked better last week especially [DATE] and …" at bounding box center [665, 395] width 396 height 52
type textarea "Hi [PERSON_NAME], protein intake looked better last week especially [DATE] and …"
click at [877, 410] on button "submit" at bounding box center [881, 408] width 26 height 26
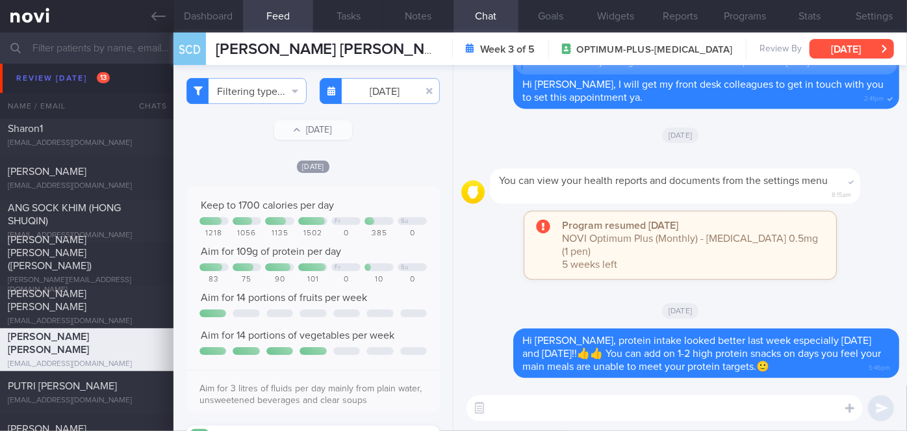
click at [842, 53] on button "[DATE]" at bounding box center [852, 48] width 84 height 19
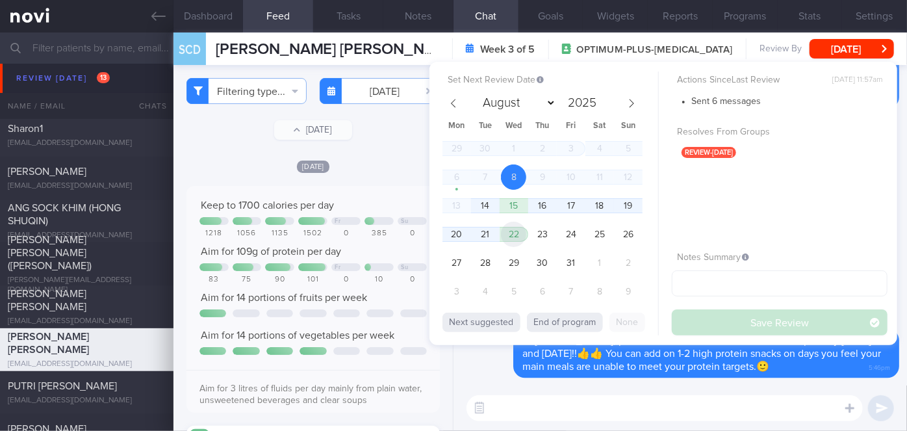
click at [522, 228] on span "22" at bounding box center [513, 234] width 25 height 25
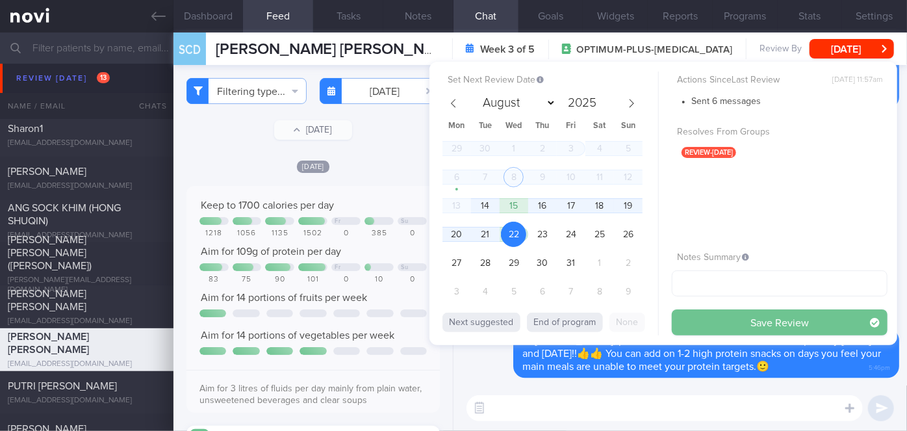
click at [699, 321] on button "Save Review" at bounding box center [780, 322] width 216 height 26
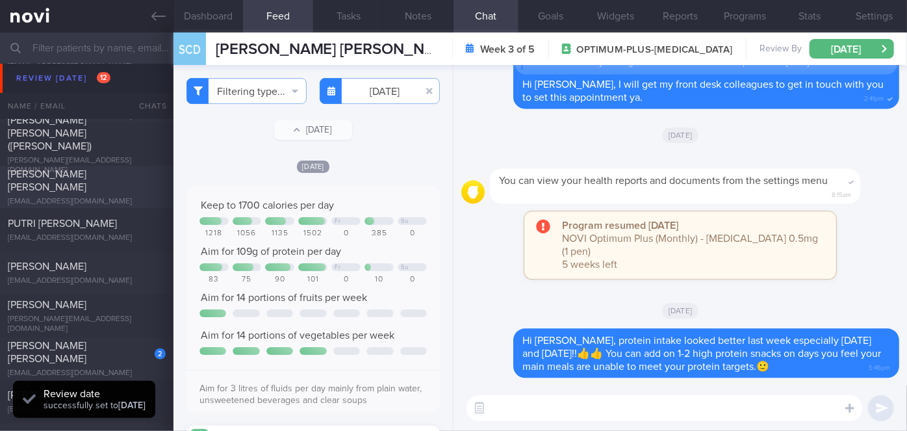
scroll to position [5257, 0]
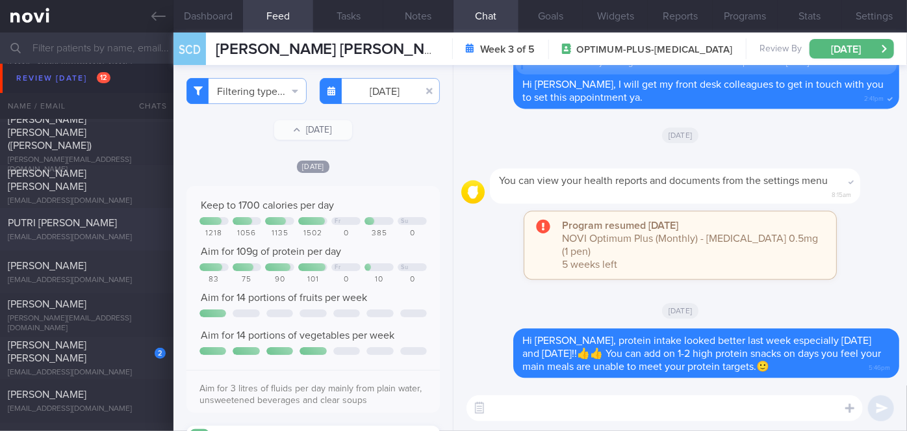
click at [109, 227] on div "PUTRI [PERSON_NAME]" at bounding box center [85, 222] width 155 height 13
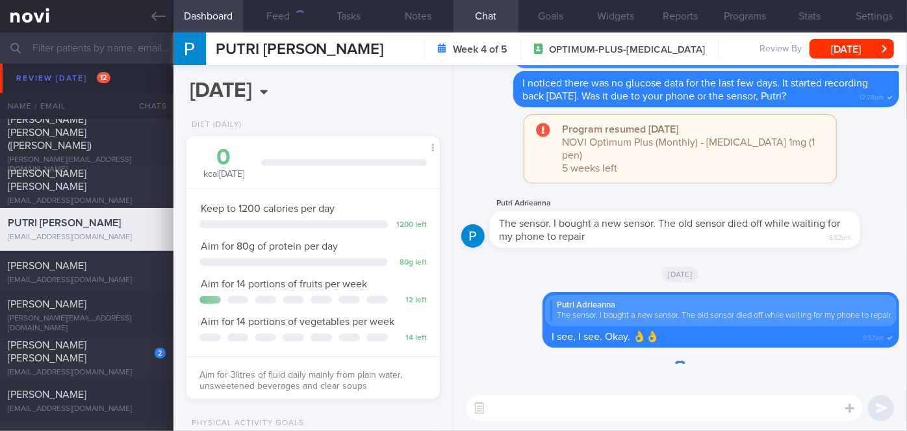
scroll to position [129, 222]
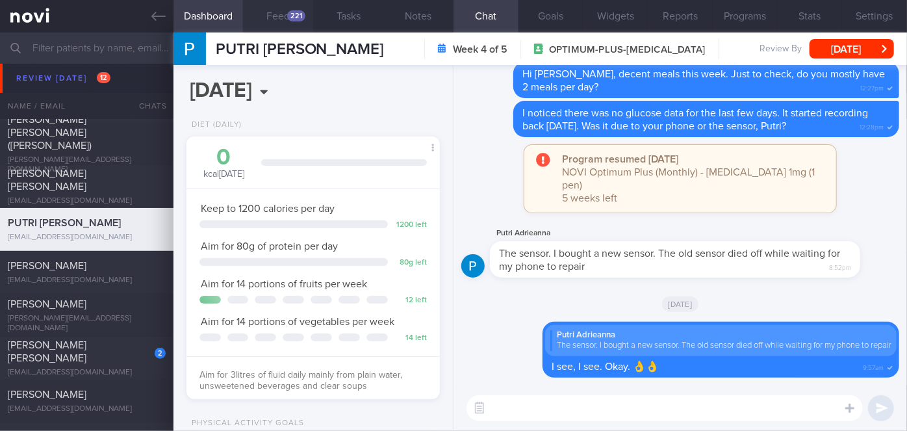
click at [292, 18] on div "221" at bounding box center [296, 15] width 18 height 11
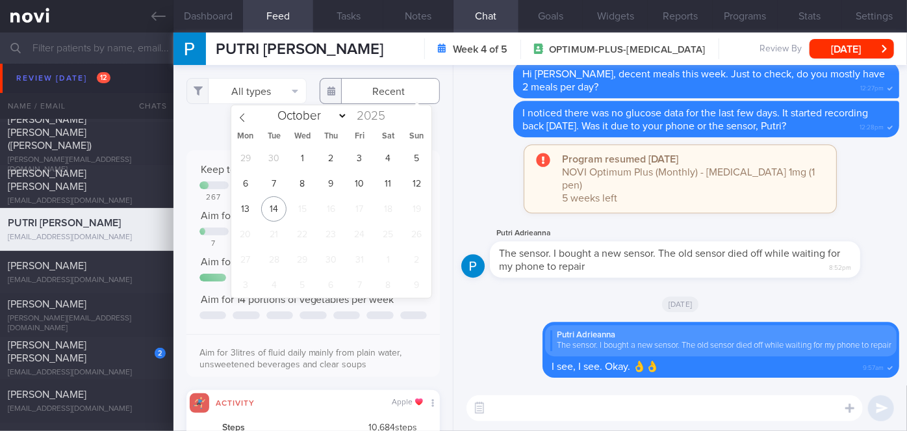
click at [392, 85] on input "text" at bounding box center [380, 91] width 120 height 26
click at [362, 177] on span "10" at bounding box center [359, 183] width 25 height 25
type input "[DATE]"
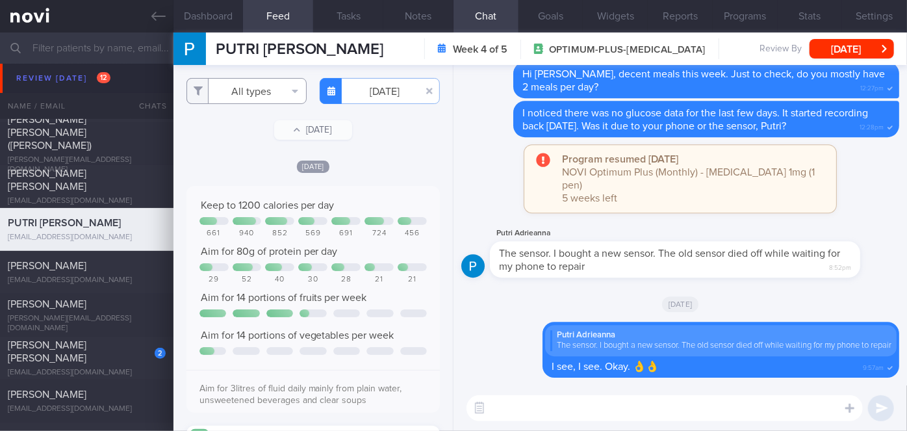
click at [266, 92] on button "All types" at bounding box center [247, 91] width 120 height 26
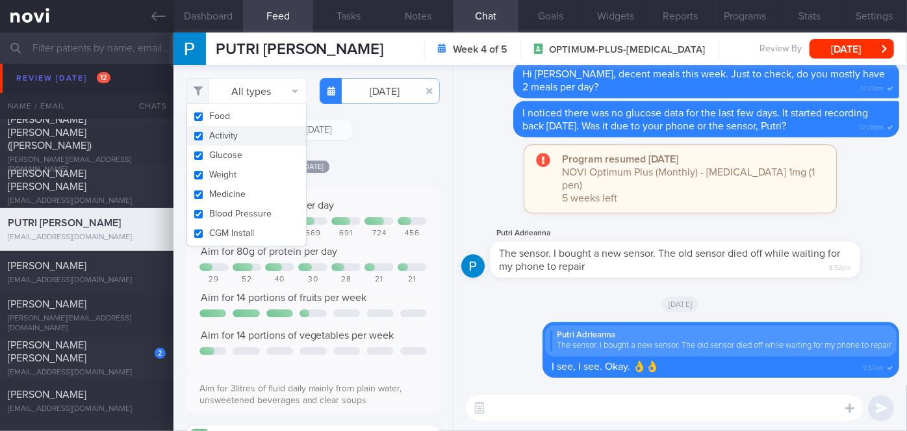
click at [251, 136] on button "Activity" at bounding box center [246, 135] width 119 height 19
checkbox input "false"
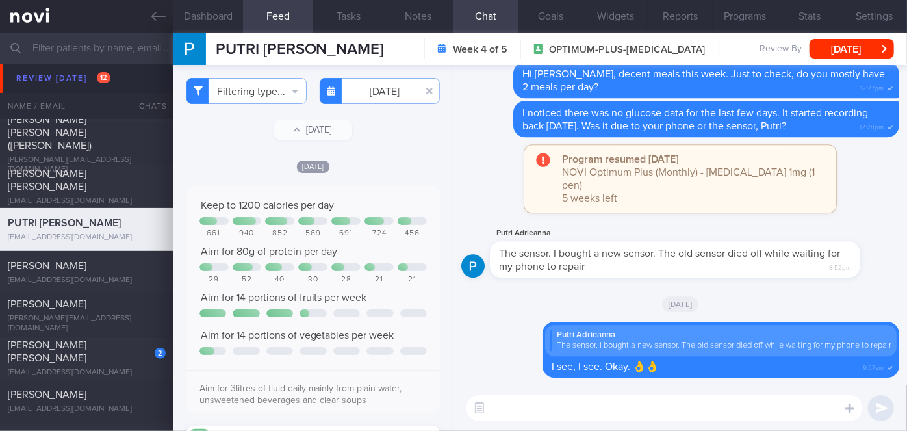
click at [355, 162] on div "[DATE]" at bounding box center [313, 166] width 253 height 14
click at [244, 100] on button "Filtering type..." at bounding box center [247, 91] width 120 height 26
click at [388, 165] on div "[DATE]" at bounding box center [313, 166] width 253 height 14
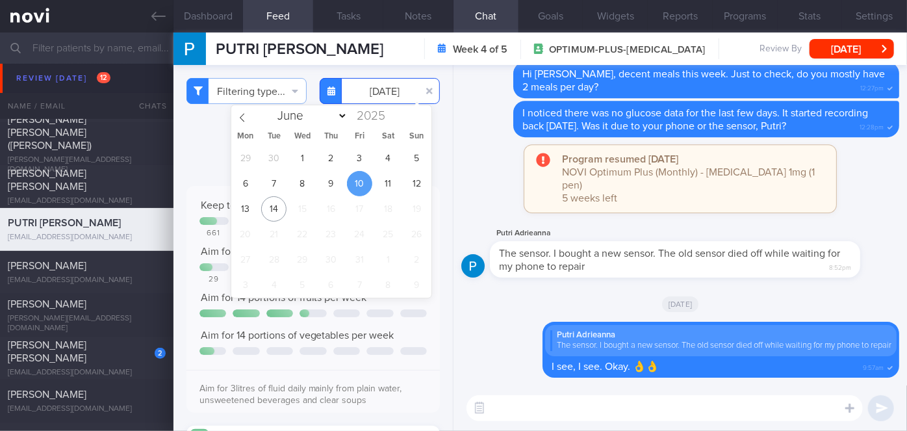
click at [385, 94] on input "[DATE]" at bounding box center [380, 91] width 120 height 26
click at [390, 179] on span "11" at bounding box center [388, 183] width 25 height 25
type input "[DATE]"
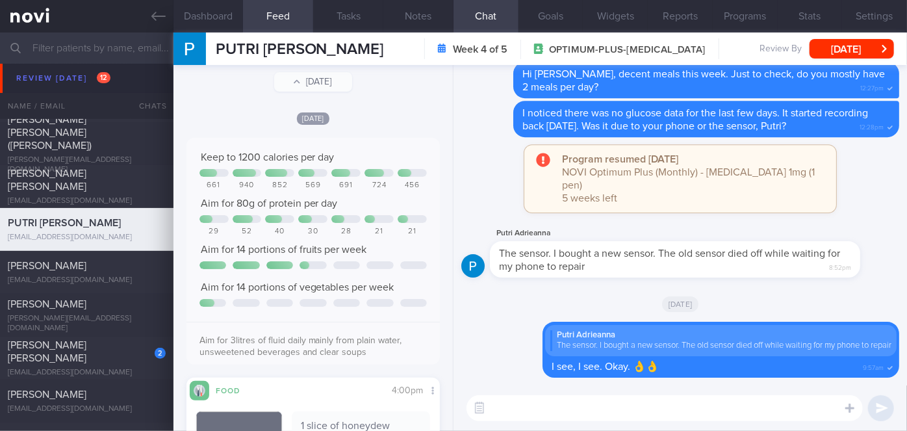
scroll to position [21, 0]
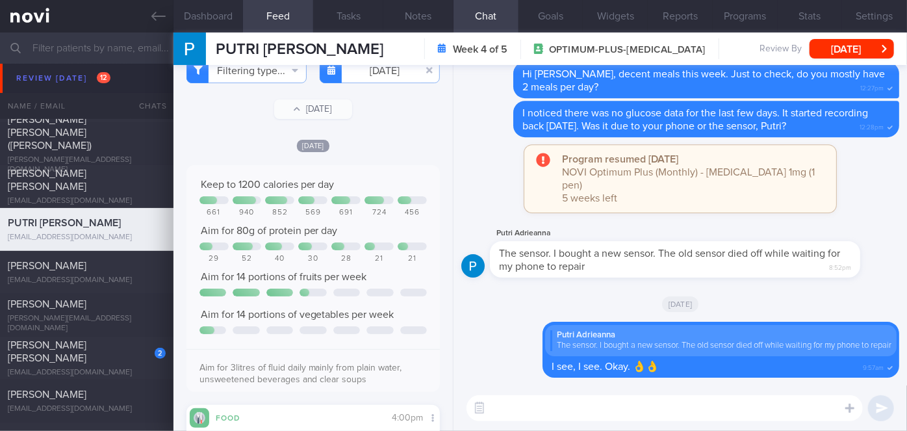
click at [525, 409] on textarea at bounding box center [665, 408] width 396 height 26
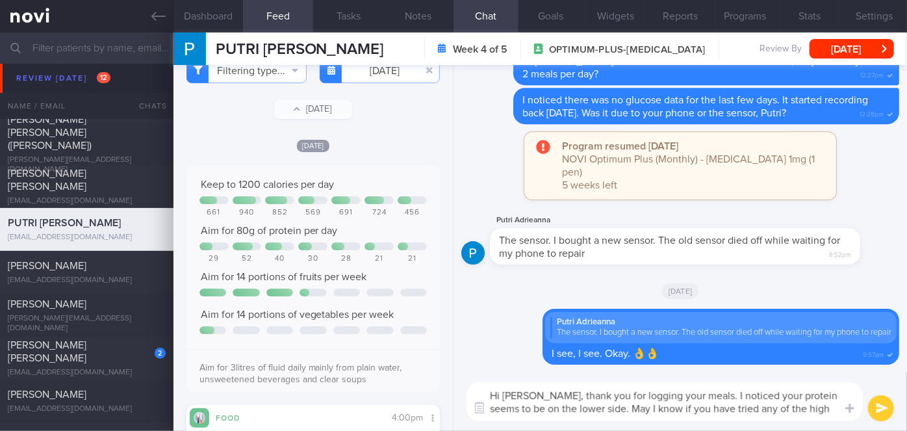
scroll to position [0, 0]
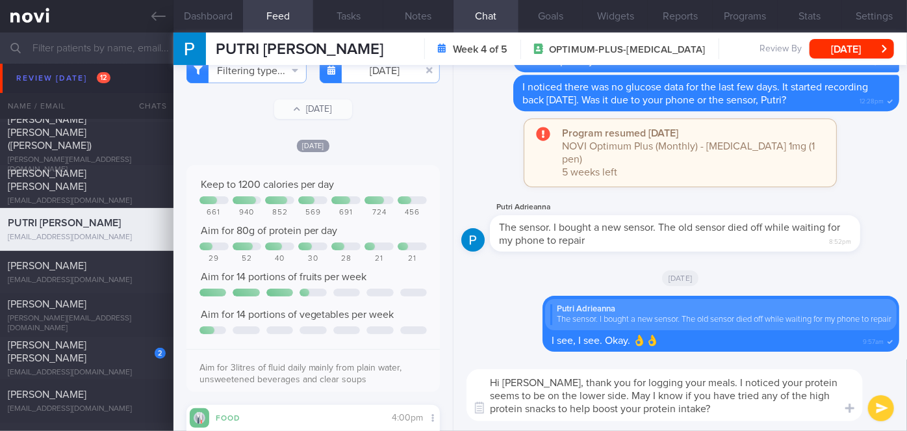
type textarea "Hi [PERSON_NAME], thank you for logging your meals. I noticed your protein seem…"
click at [881, 402] on button "submit" at bounding box center [881, 408] width 26 height 26
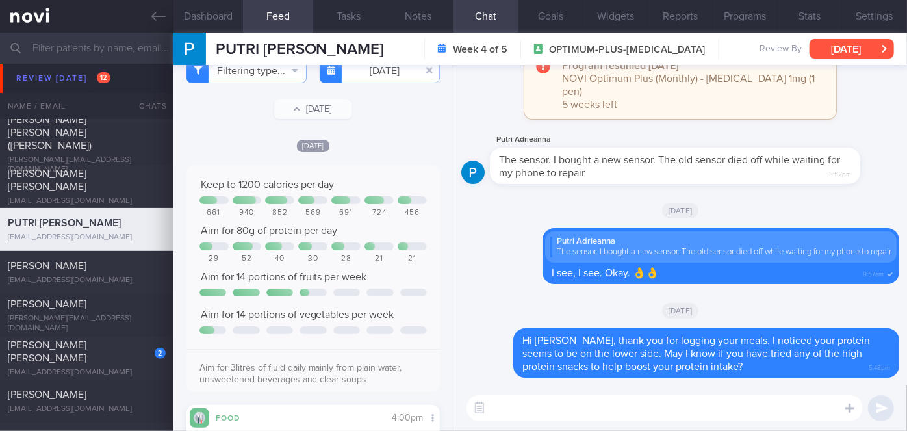
click at [858, 47] on button "[DATE]" at bounding box center [852, 48] width 84 height 19
click at [485, 378] on div "Delete Hi [PERSON_NAME], thank you for logging your meals. I noticed your prote…" at bounding box center [680, 356] width 438 height 57
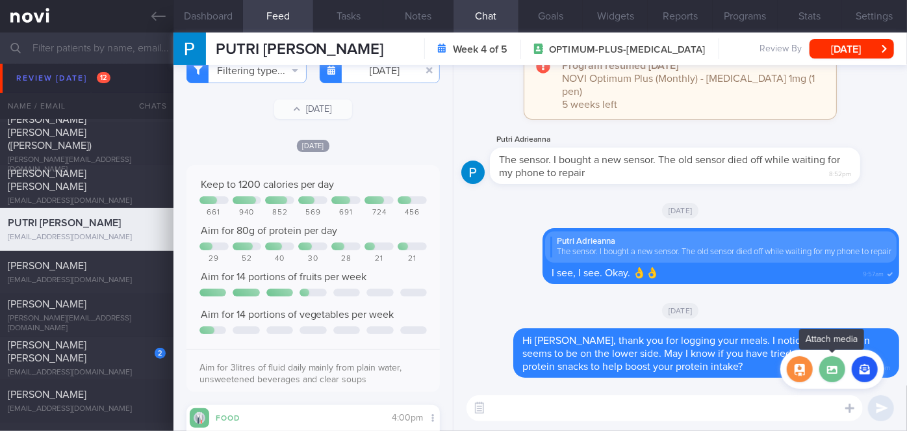
click at [833, 367] on label at bounding box center [832, 369] width 26 height 26
click at [0, 0] on input "file" at bounding box center [0, 0] width 0 height 0
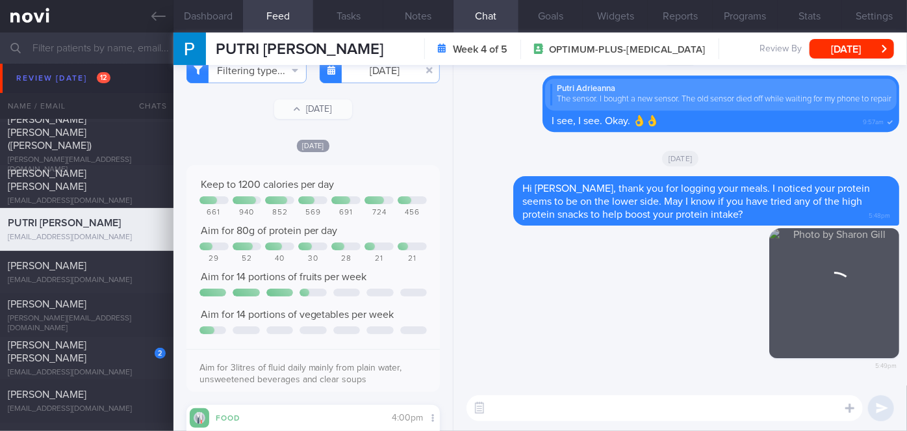
click at [548, 404] on textarea at bounding box center [665, 408] width 396 height 26
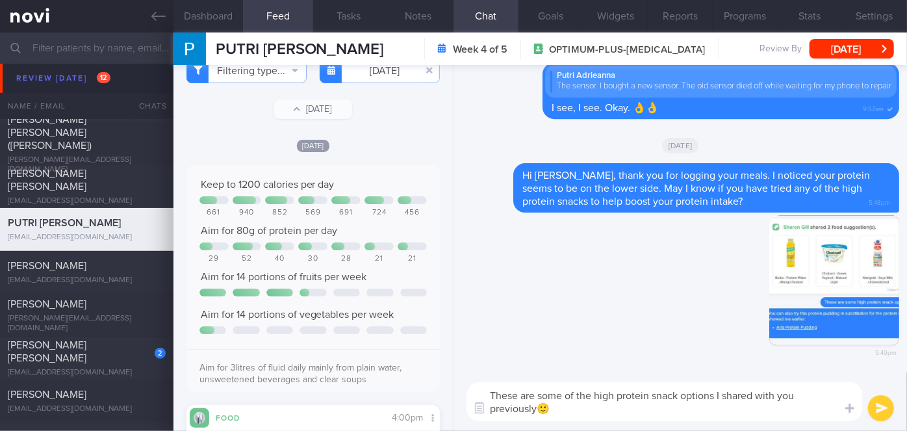
type textarea "These are some of the high protein snack options I shared with you previously🙂"
click at [880, 407] on button "submit" at bounding box center [881, 408] width 26 height 26
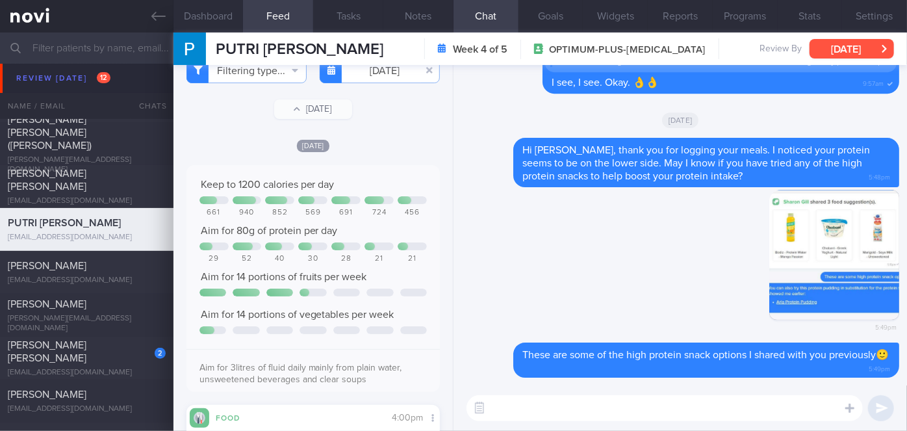
click at [830, 53] on button "[DATE]" at bounding box center [852, 48] width 84 height 19
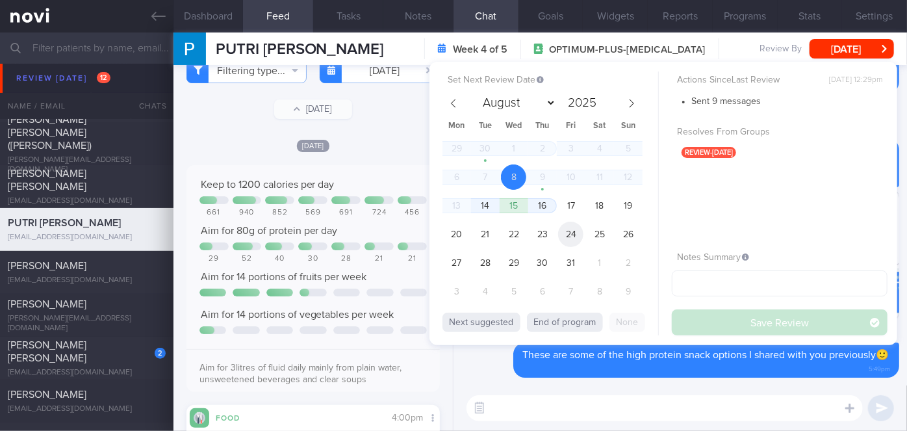
click at [570, 231] on span "24" at bounding box center [570, 234] width 25 height 25
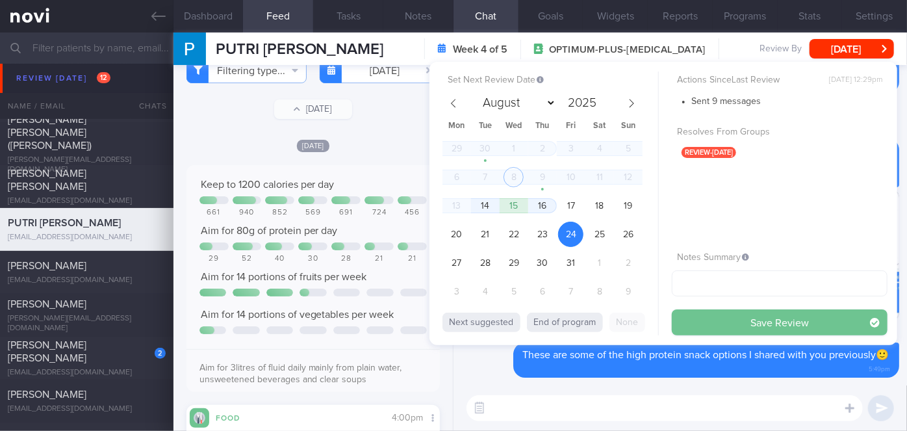
click at [708, 326] on button "Save Review" at bounding box center [780, 322] width 216 height 26
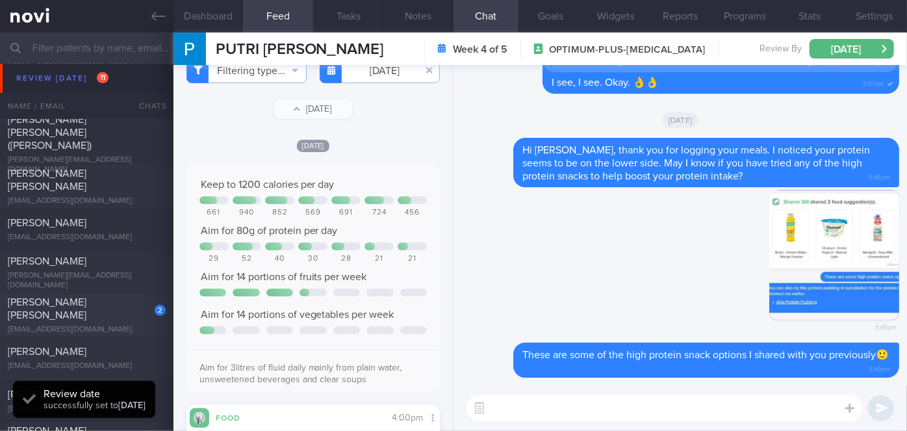
click at [139, 302] on div "2" at bounding box center [151, 306] width 29 height 20
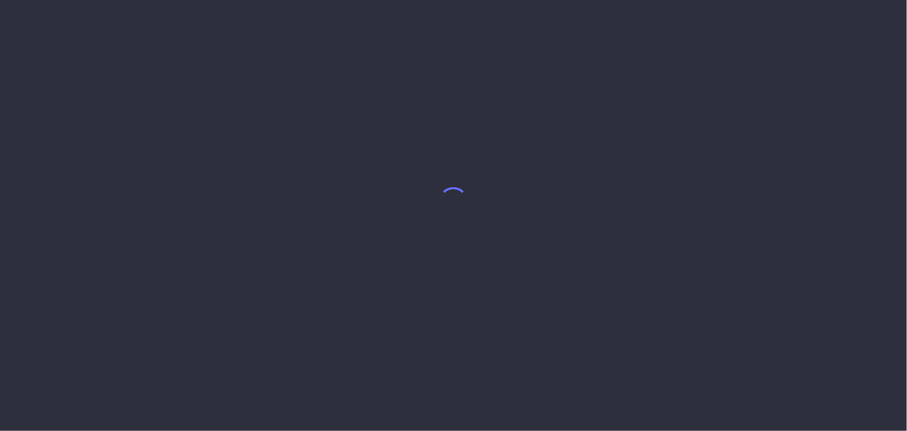
select select "9"
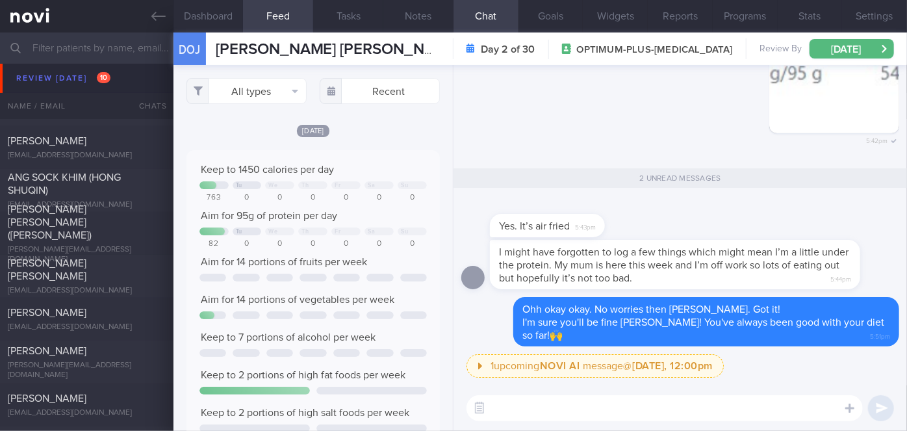
scroll to position [5210, 0]
click at [98, 246] on div "[PERSON_NAME][EMAIL_ADDRESS][DOMAIN_NAME]" at bounding box center [87, 255] width 158 height 19
type input "Nil"
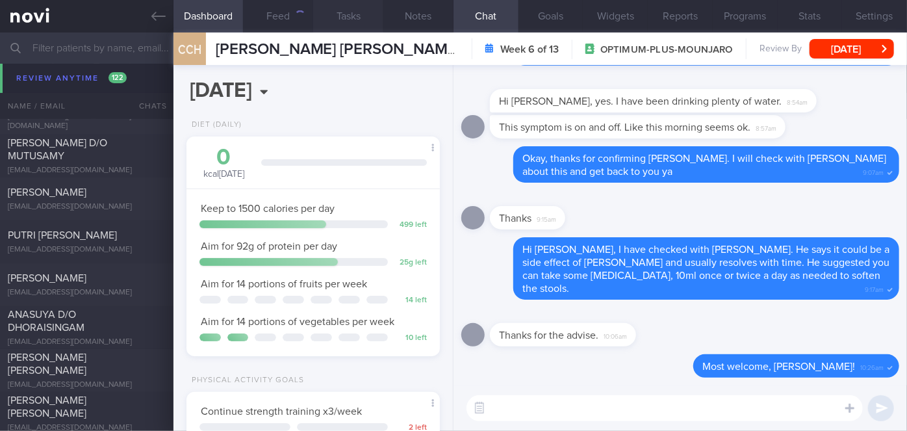
scroll to position [9519, 0]
